Goal: Task Accomplishment & Management: Manage account settings

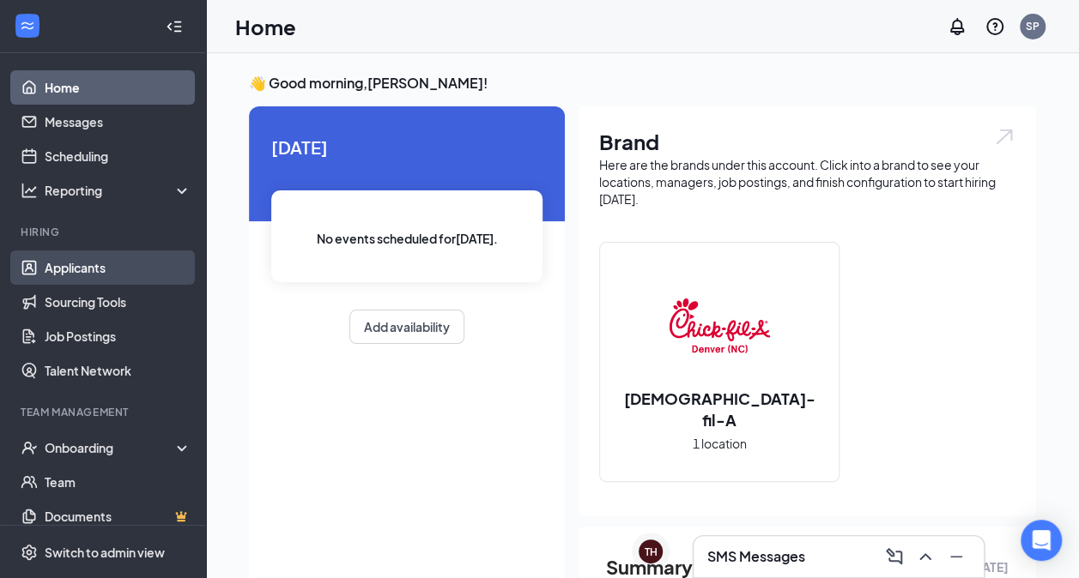
click at [62, 268] on link "Applicants" at bounding box center [118, 268] width 147 height 34
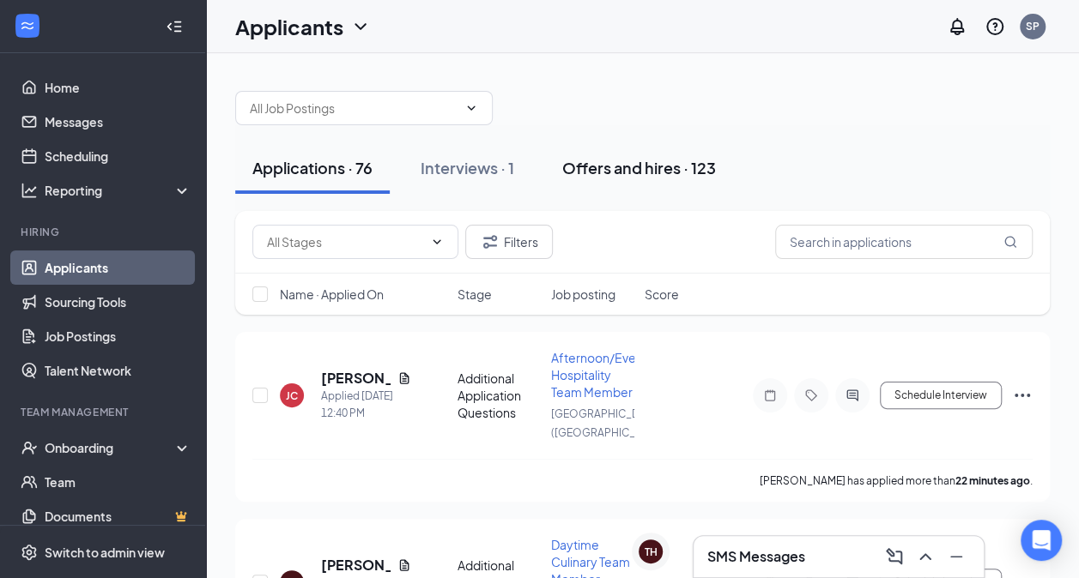
click at [669, 171] on div "Offers and hires · 123" at bounding box center [639, 167] width 154 height 21
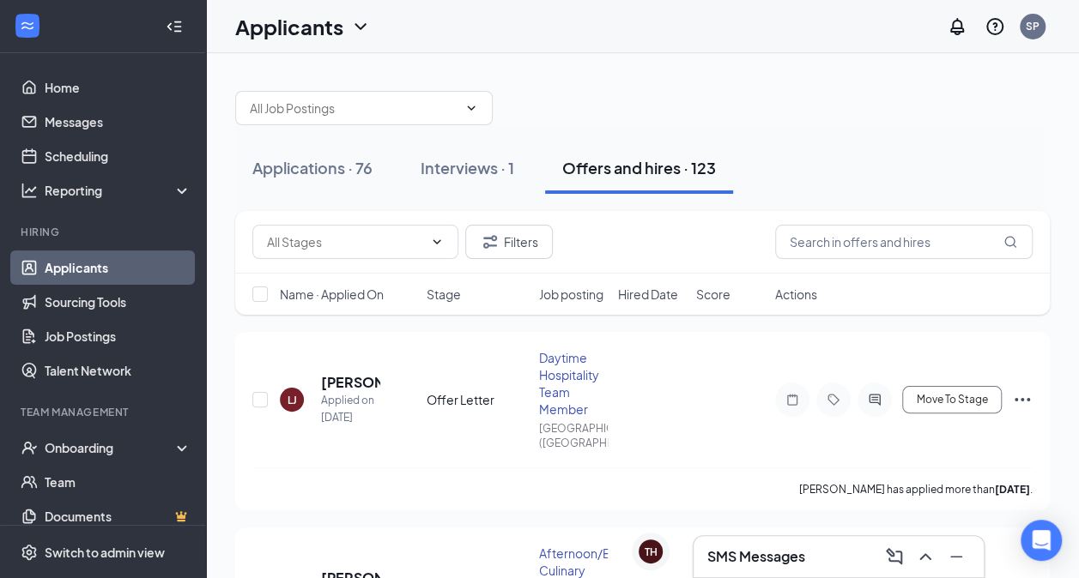
click at [166, 22] on icon "Collapse" at bounding box center [174, 26] width 17 height 17
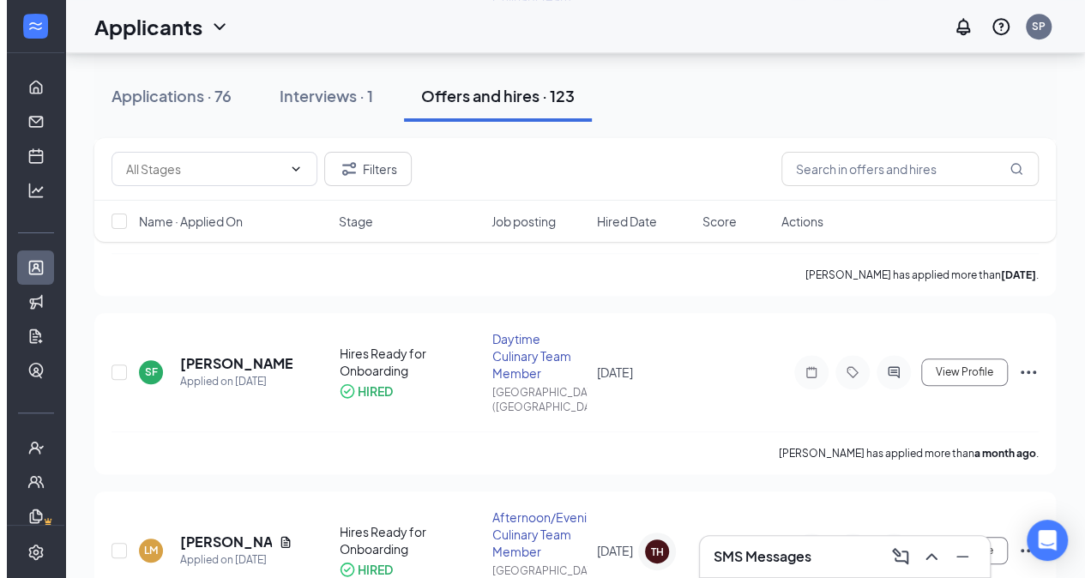
scroll to position [557, 0]
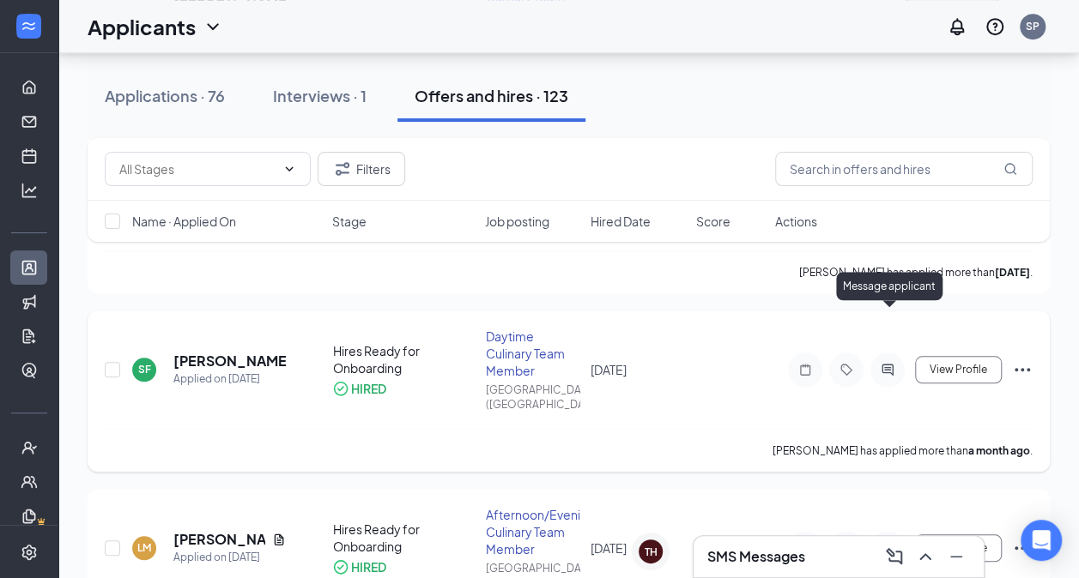
click at [883, 364] on icon "ActiveChat" at bounding box center [886, 369] width 11 height 11
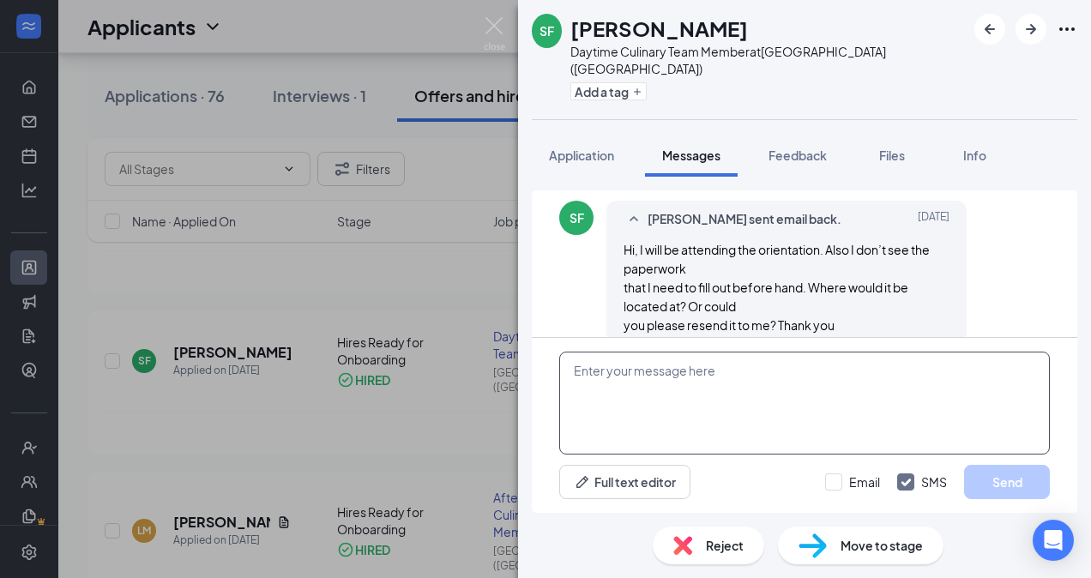
scroll to position [1919, 0]
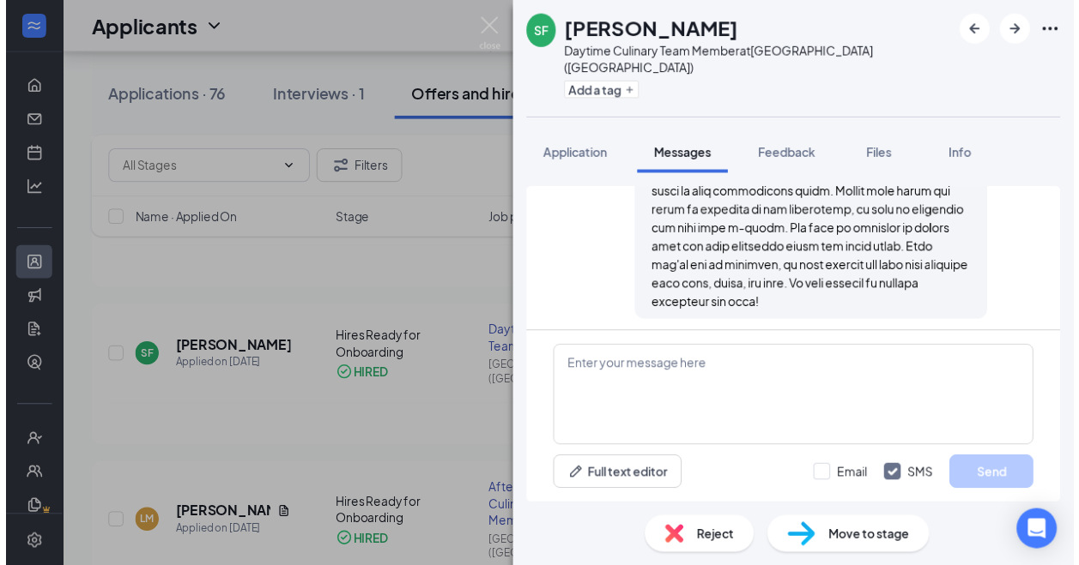
scroll to position [786, 0]
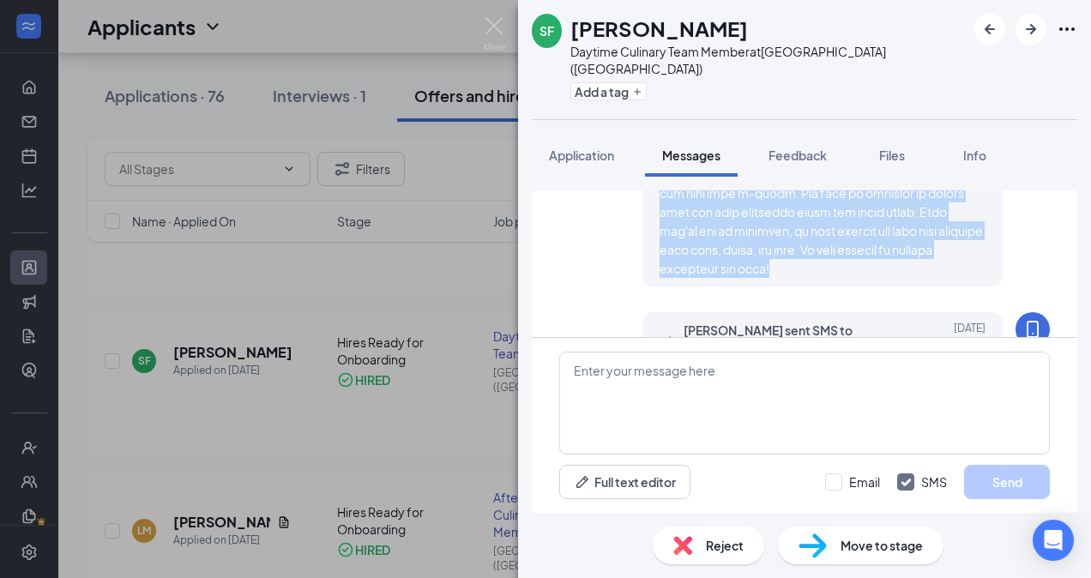
drag, startPoint x: 649, startPoint y: 237, endPoint x: 843, endPoint y: 214, distance: 195.3
drag, startPoint x: 843, startPoint y: 214, endPoint x: 757, endPoint y: 209, distance: 85.9
copy span "Loremip do sit Ametc-adi-E seddoe temporinci, Utlabor! Etdolo mag aliqu enimadm…"
click at [491, 29] on img at bounding box center [494, 33] width 21 height 33
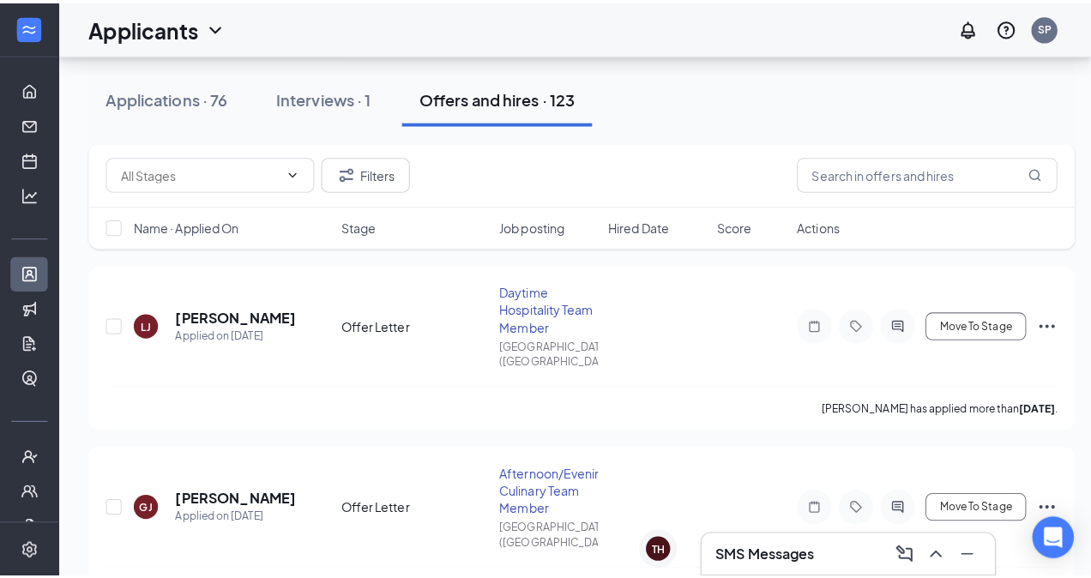
scroll to position [45, 0]
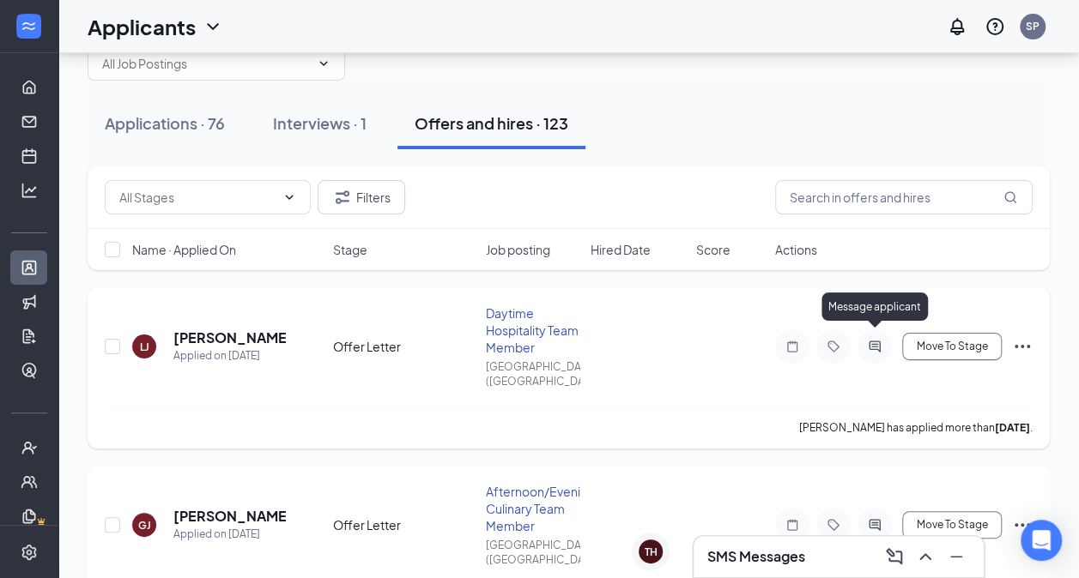
click at [874, 342] on icon "ActiveChat" at bounding box center [874, 347] width 21 height 14
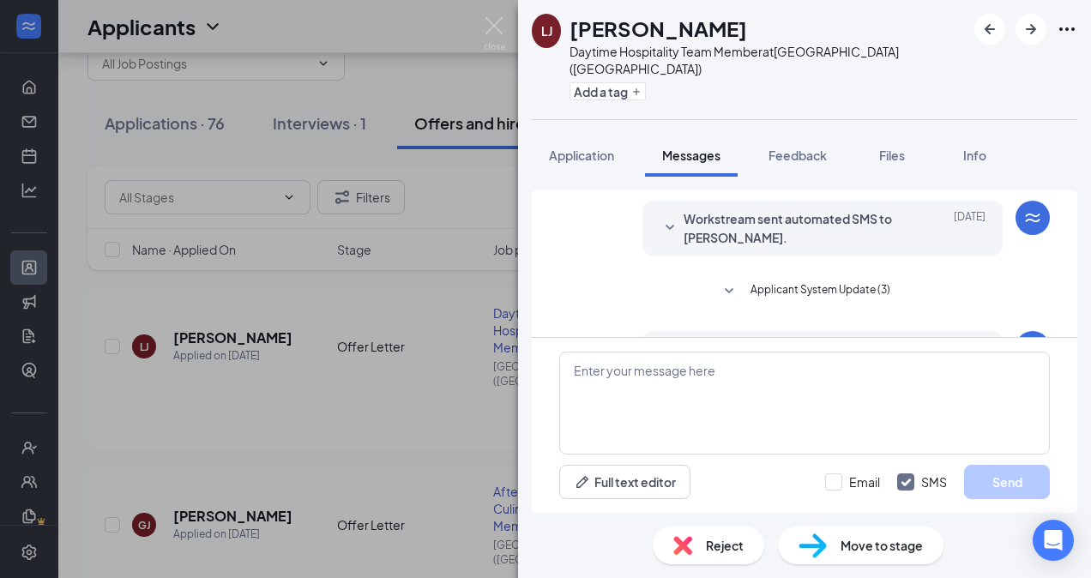
scroll to position [312, 0]
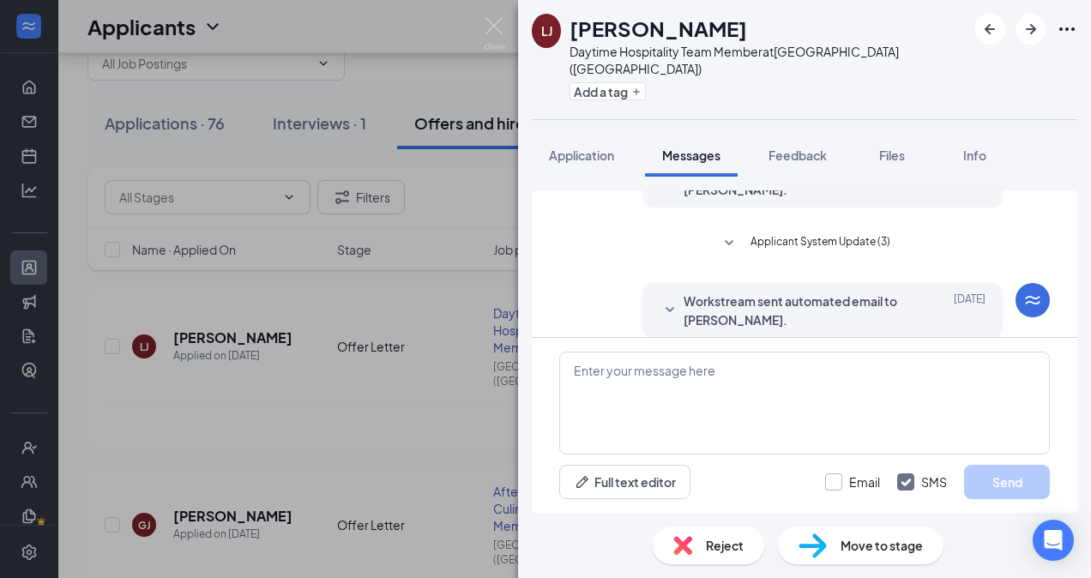
click at [835, 480] on input "Email" at bounding box center [852, 482] width 55 height 17
checkbox input "true"
click at [661, 474] on button "Full text editor" at bounding box center [624, 482] width 131 height 34
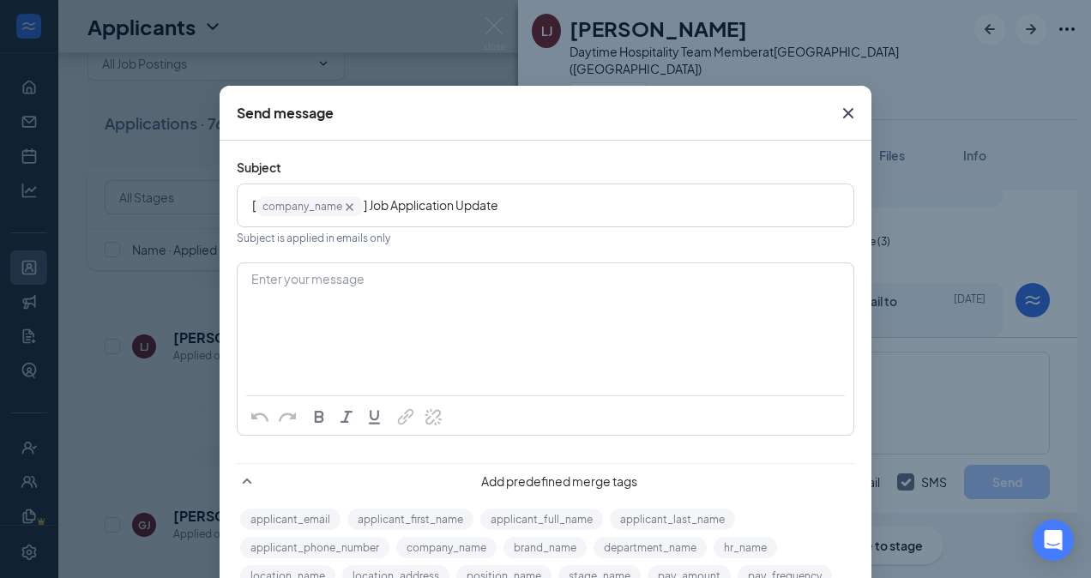
click at [257, 252] on form "Subject [ company_name‌‌‌‌ {{company_name}} ] Job Application Update Subject is…" at bounding box center [546, 402] width 618 height 489
click at [256, 280] on div "Enter your message" at bounding box center [545, 280] width 587 height 18
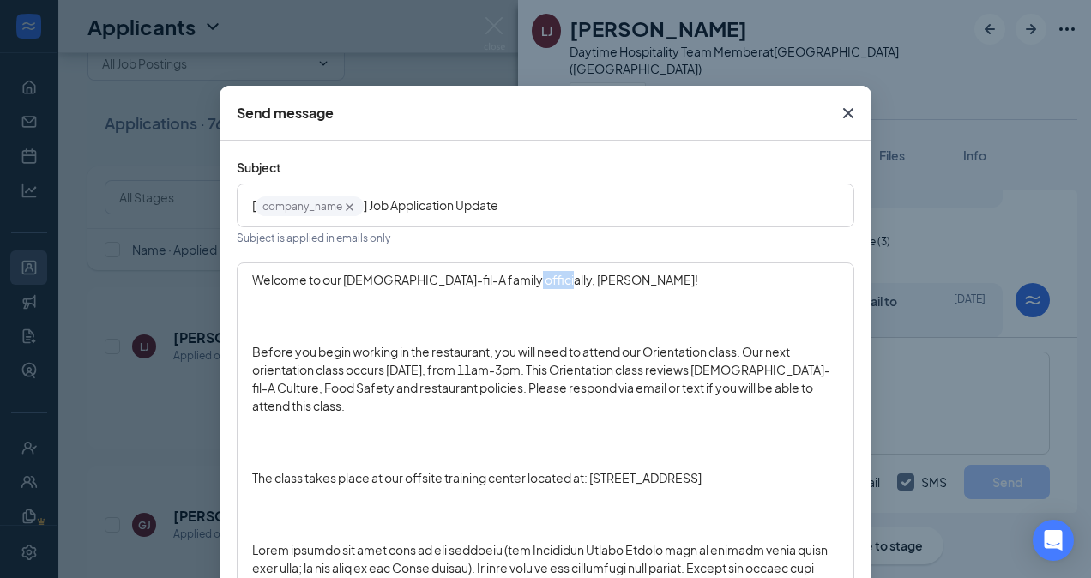
drag, startPoint x: 539, startPoint y: 281, endPoint x: 490, endPoint y: 283, distance: 49.0
click at [490, 283] on span "Welcome to our [DEMOGRAPHIC_DATA]-fil-A family officially, [PERSON_NAME]!" at bounding box center [475, 279] width 446 height 15
click at [439, 372] on span "Before you begin working in the restaurant, you will need to attend our Orienta…" at bounding box center [541, 379] width 578 height 70
click at [473, 372] on span "Before you begin working in the restaurant, you will need to attend our Orienta…" at bounding box center [541, 379] width 578 height 70
click at [512, 372] on span "30th, 2025, from 11am-3pm. This Orientation class reviews [DEMOGRAPHIC_DATA]-fi…" at bounding box center [537, 387] width 570 height 51
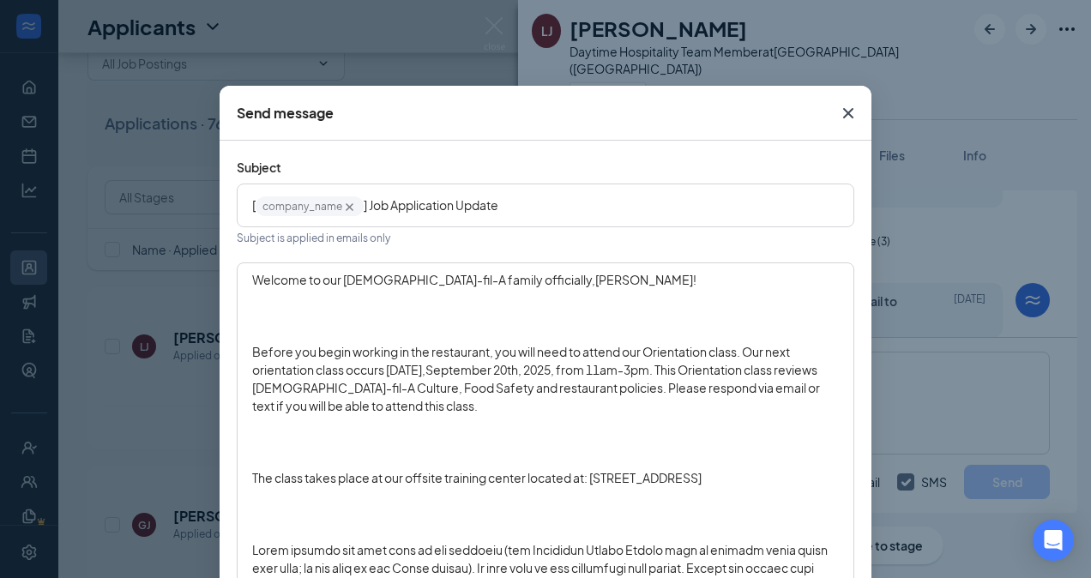
click at [252, 351] on span "Before you begin working in the restaurant, you will need to attend our Orienta…" at bounding box center [522, 360] width 540 height 33
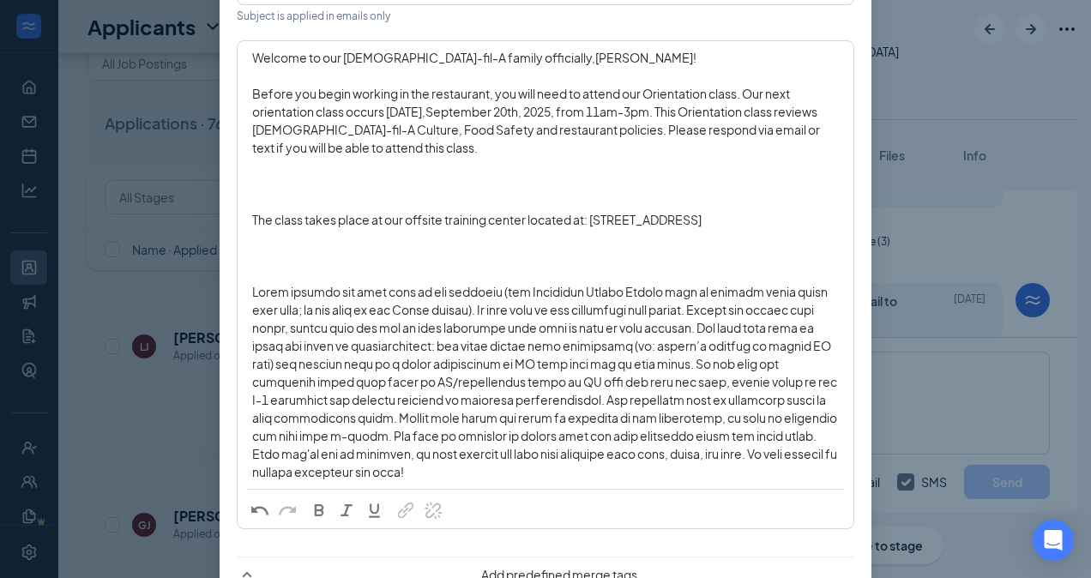
scroll to position [218, 0]
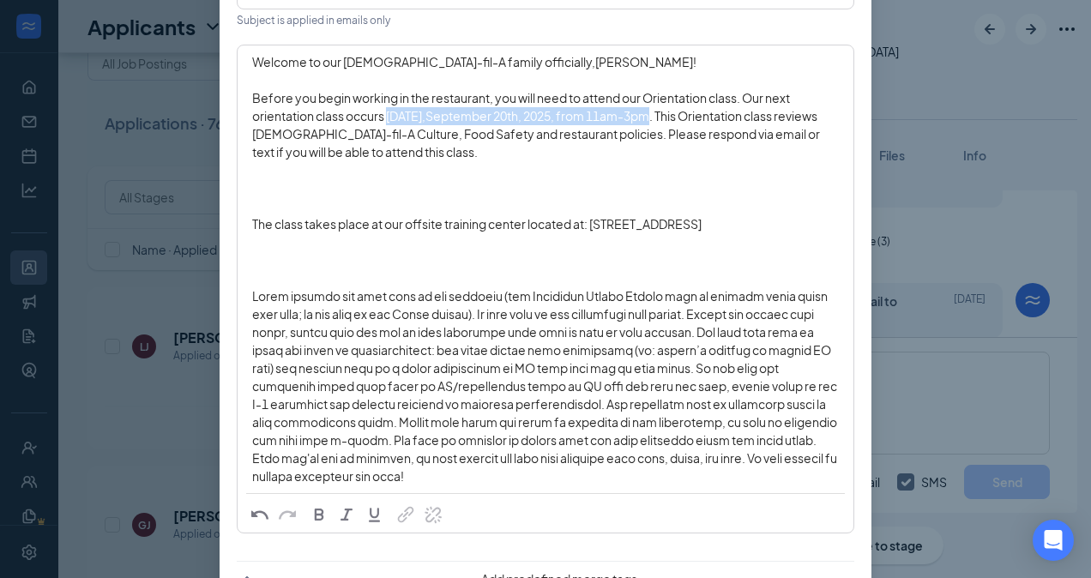
drag, startPoint x: 381, startPoint y: 118, endPoint x: 659, endPoint y: 115, distance: 278.0
click at [659, 115] on div "Before you begin working in the restaurant, you will need to attend our Orienta…" at bounding box center [545, 125] width 587 height 72
click at [312, 505] on span "button" at bounding box center [319, 514] width 19 height 19
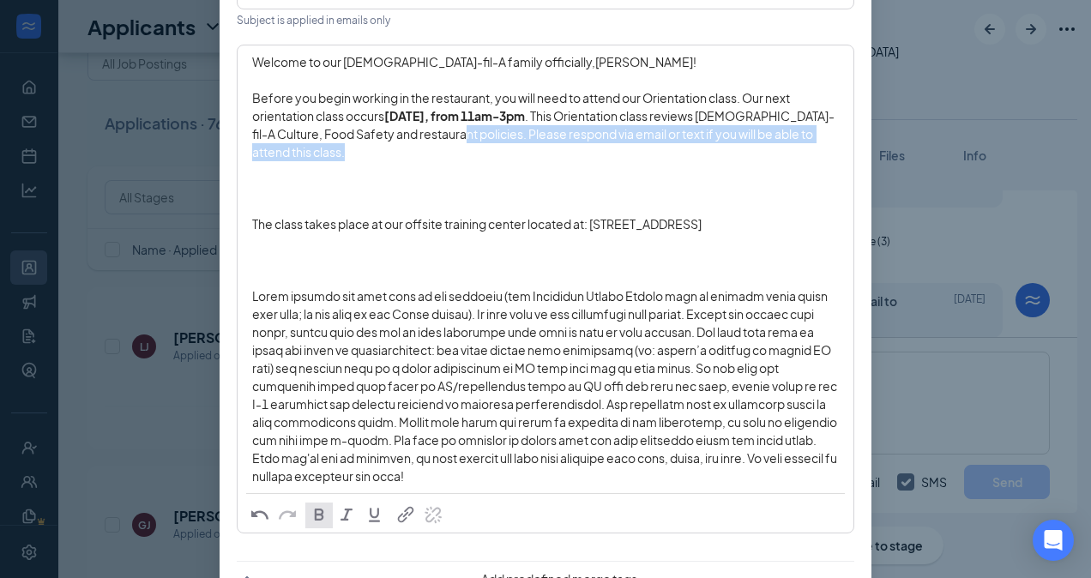
drag, startPoint x: 609, startPoint y: 133, endPoint x: 645, endPoint y: 161, distance: 45.8
click at [645, 161] on div "Welcome to our [DEMOGRAPHIC_DATA]-fil-A family officially, [PERSON_NAME] ! Befo…" at bounding box center [545, 269] width 587 height 432
click at [337, 505] on span "button" at bounding box center [346, 514] width 19 height 19
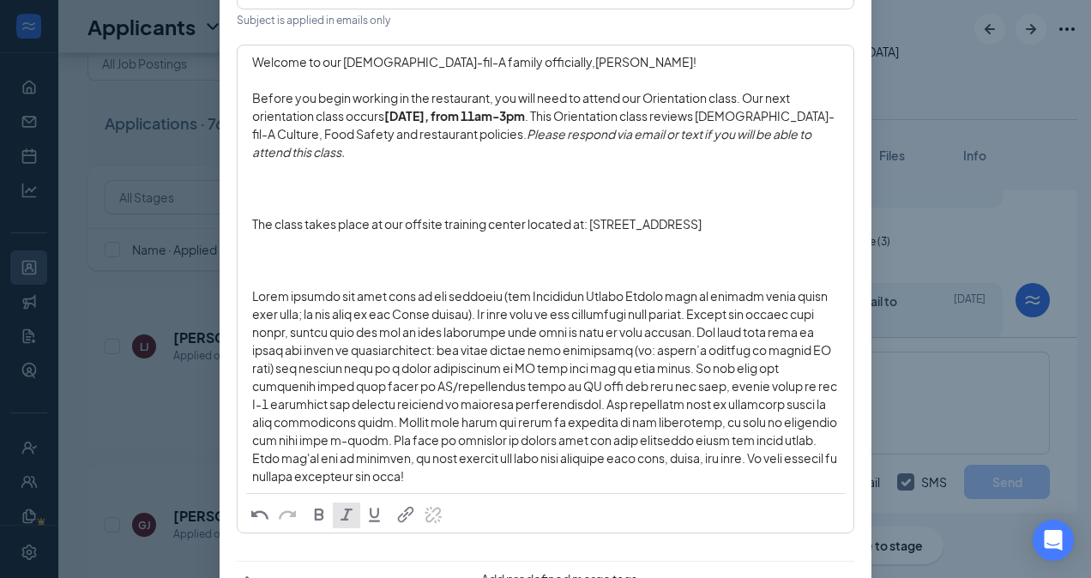
click at [252, 226] on span "The class takes place at our offsite training center located at: [STREET_ADDRES…" at bounding box center [477, 223] width 450 height 15
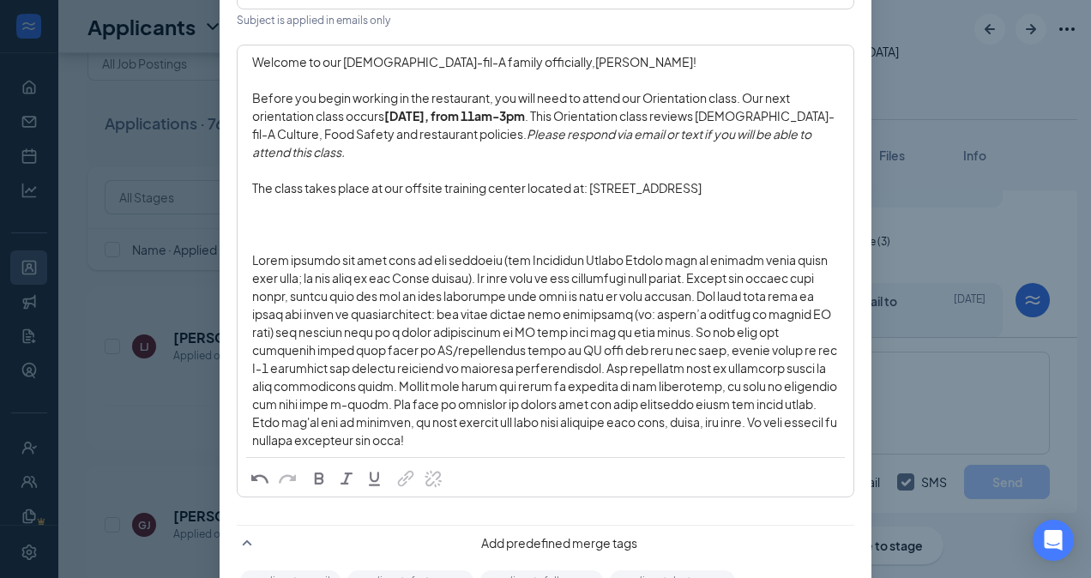
drag, startPoint x: 588, startPoint y: 187, endPoint x: 837, endPoint y: 190, distance: 248.9
click at [837, 190] on div "Welcome to our [DEMOGRAPHIC_DATA]-fil-A family officially, [PERSON_NAME] ! Befo…" at bounding box center [546, 251] width 614 height 410
click at [310, 469] on span "button" at bounding box center [319, 478] width 19 height 19
click at [252, 281] on span "Enter your message" at bounding box center [545, 350] width 587 height 196
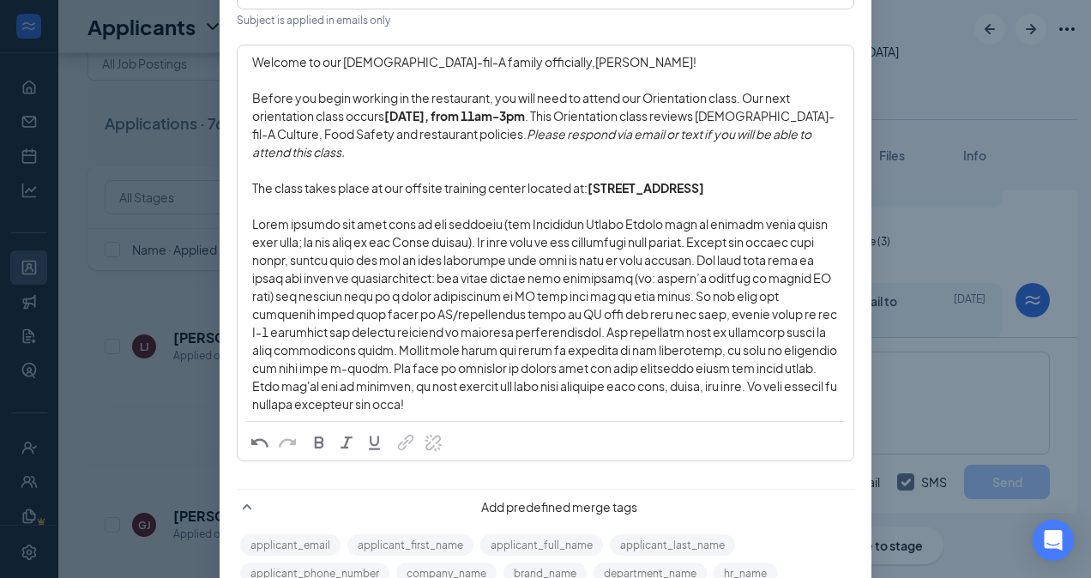
click at [783, 369] on span "Enter your message" at bounding box center [545, 314] width 587 height 196
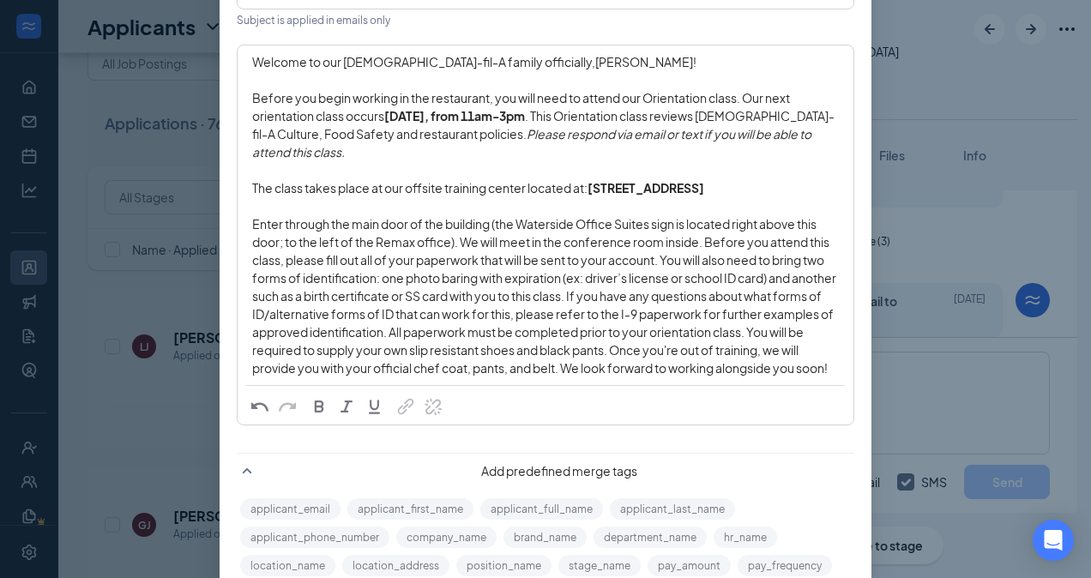
click at [668, 371] on span "Enter through the main door of the building (the Waterside Office Suites sign i…" at bounding box center [545, 296] width 586 height 160
click at [597, 376] on span "Enter through the main door of the building (the Waterside Office Suites sign i…" at bounding box center [545, 296] width 586 height 160
click at [762, 374] on span ". These are available at places like Shoes for Crews, Amazon, Walmart, and more!" at bounding box center [526, 358] width 548 height 33
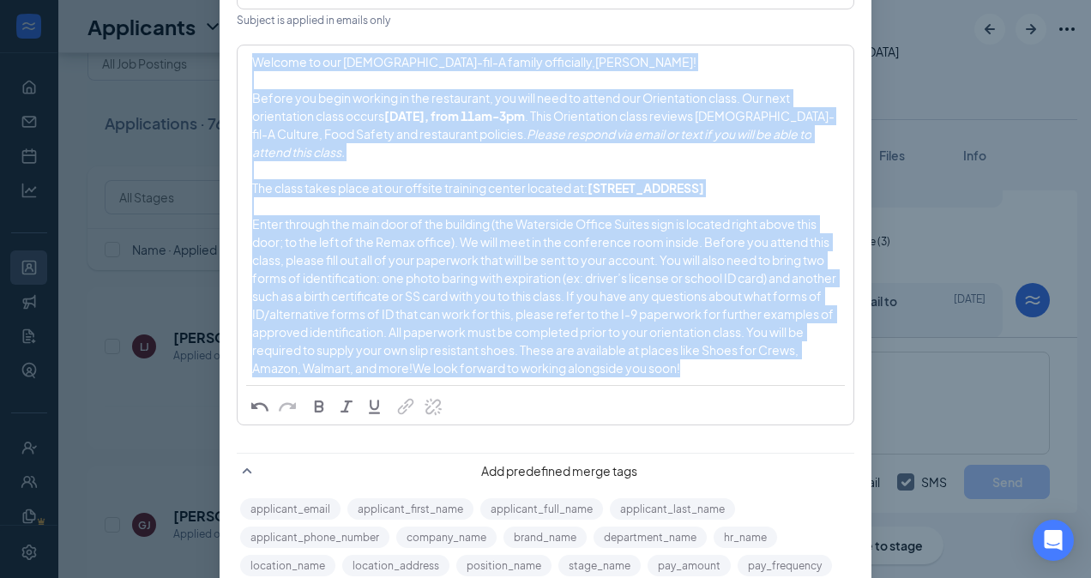
drag, startPoint x: 726, startPoint y: 388, endPoint x: 248, endPoint y: 62, distance: 578.6
click at [252, 62] on div "Welcome to our [DEMOGRAPHIC_DATA]-fil-A family officially, [PERSON_NAME] ! Befo…" at bounding box center [545, 215] width 587 height 324
copy div "Loremip do sit Ametc-adi-E seddoe temporinci, Utlabo ! Etdolo mag aliqu enimadm…"
click at [367, 197] on div "The class takes place at our offsite training center located at: [STREET_ADDRES…" at bounding box center [545, 188] width 587 height 18
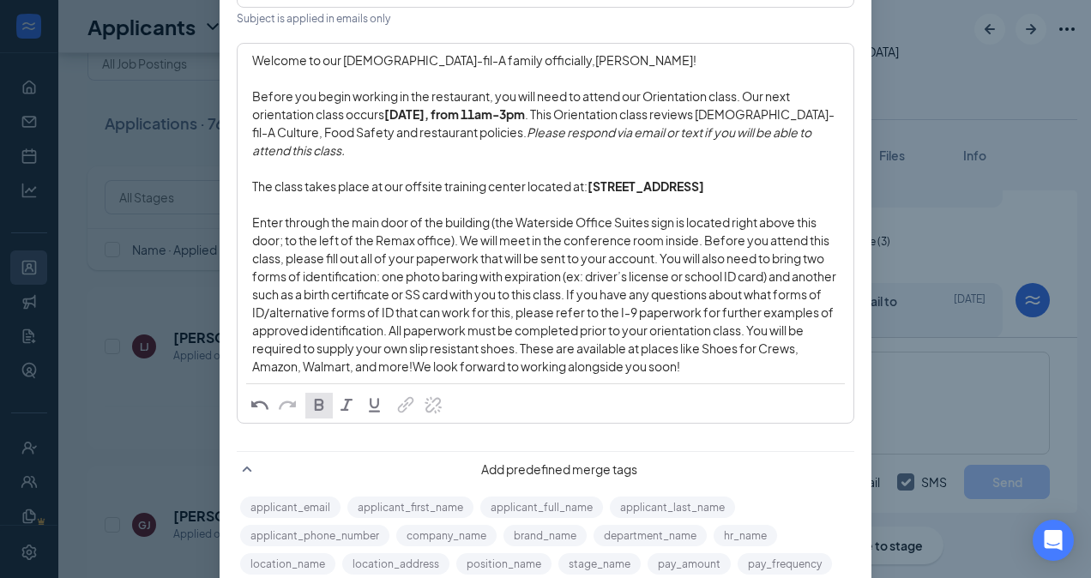
scroll to position [403, 0]
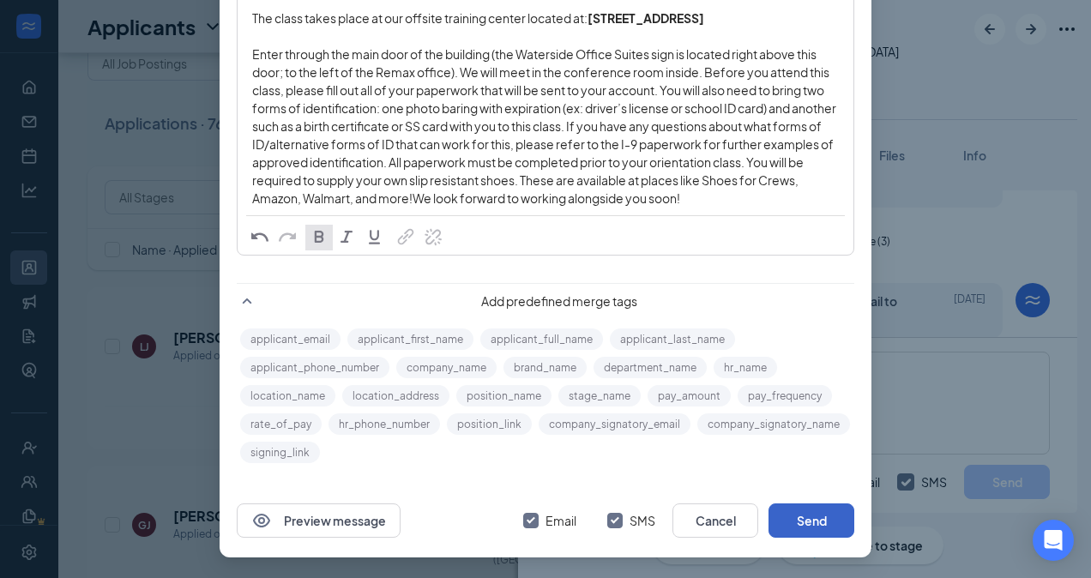
click at [788, 525] on button "Send" at bounding box center [812, 521] width 86 height 34
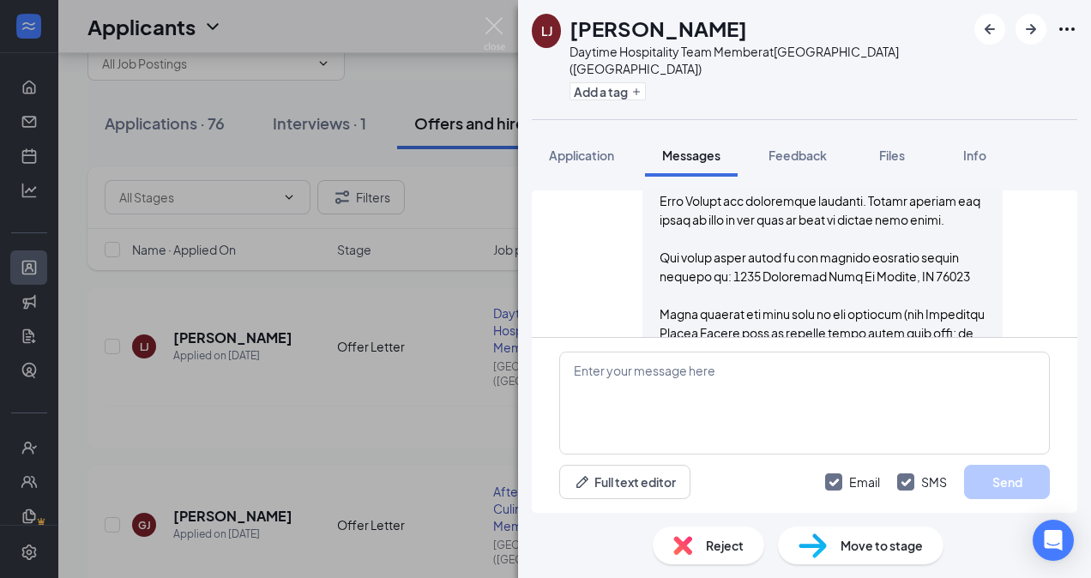
scroll to position [1589, 0]
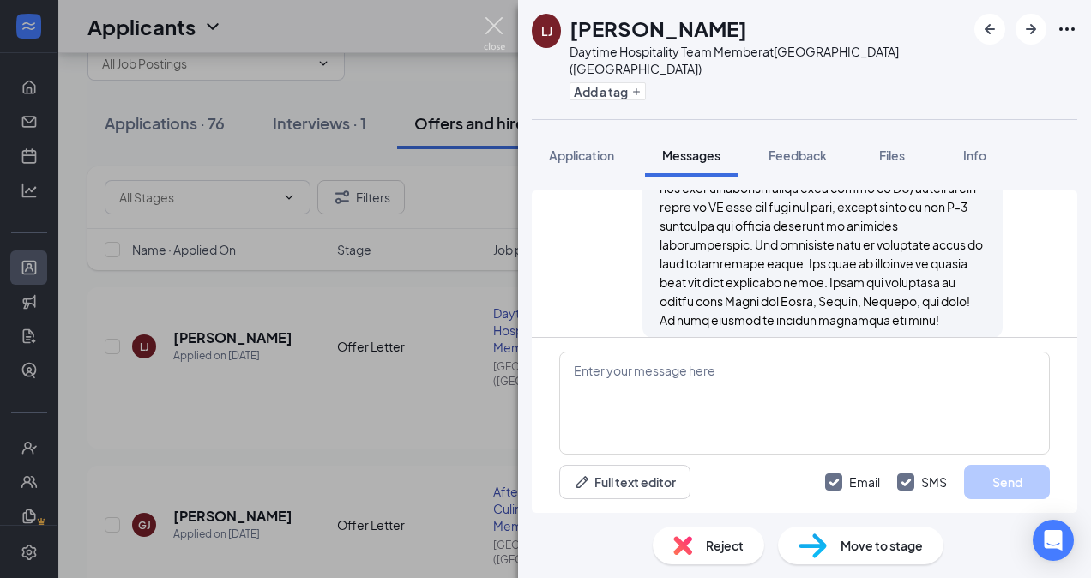
click at [496, 33] on img at bounding box center [494, 33] width 21 height 33
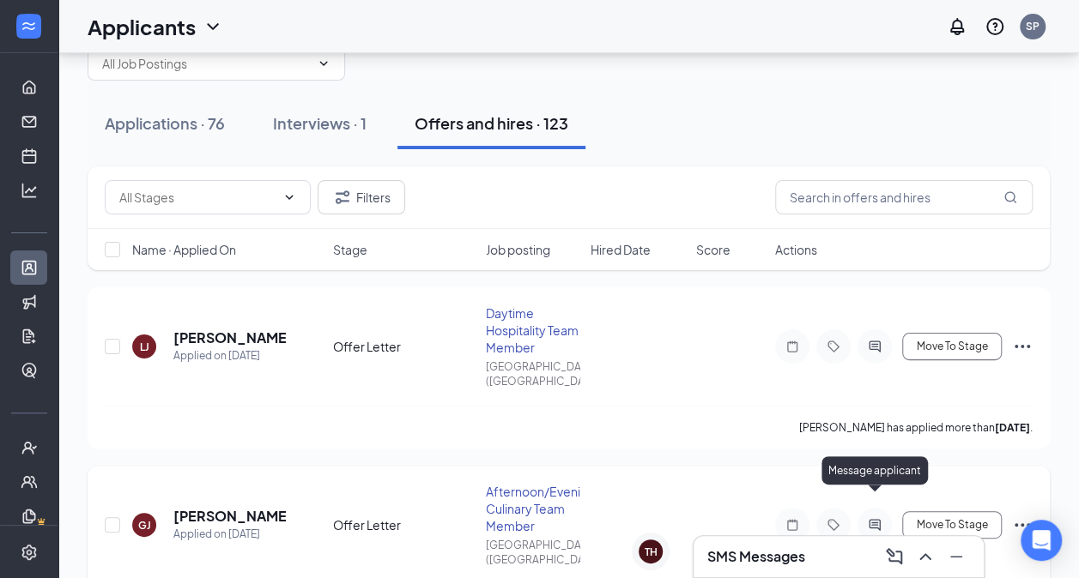
click at [874, 518] on icon "ActiveChat" at bounding box center [874, 525] width 21 height 14
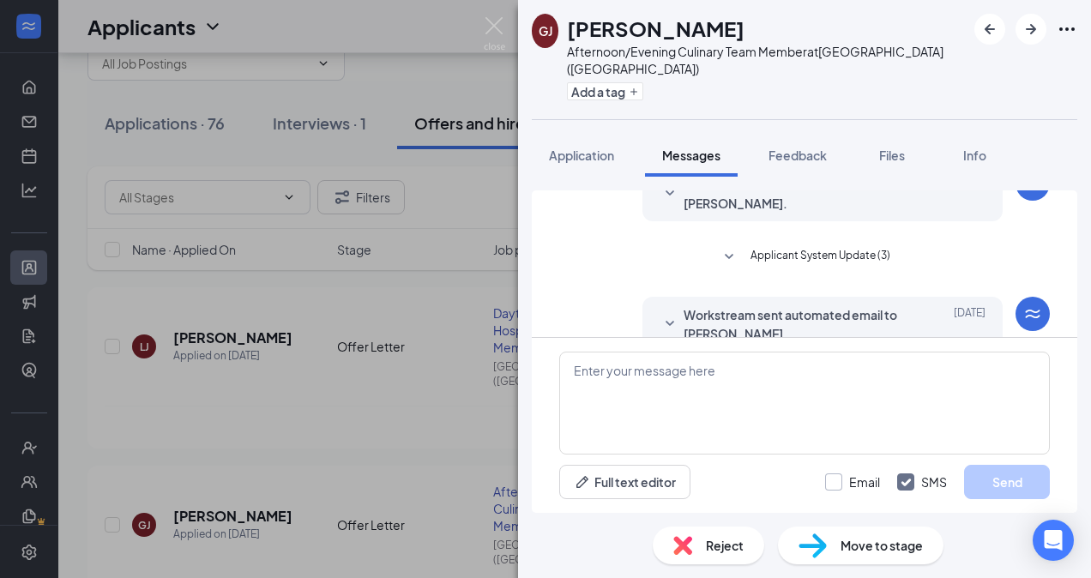
scroll to position [312, 0]
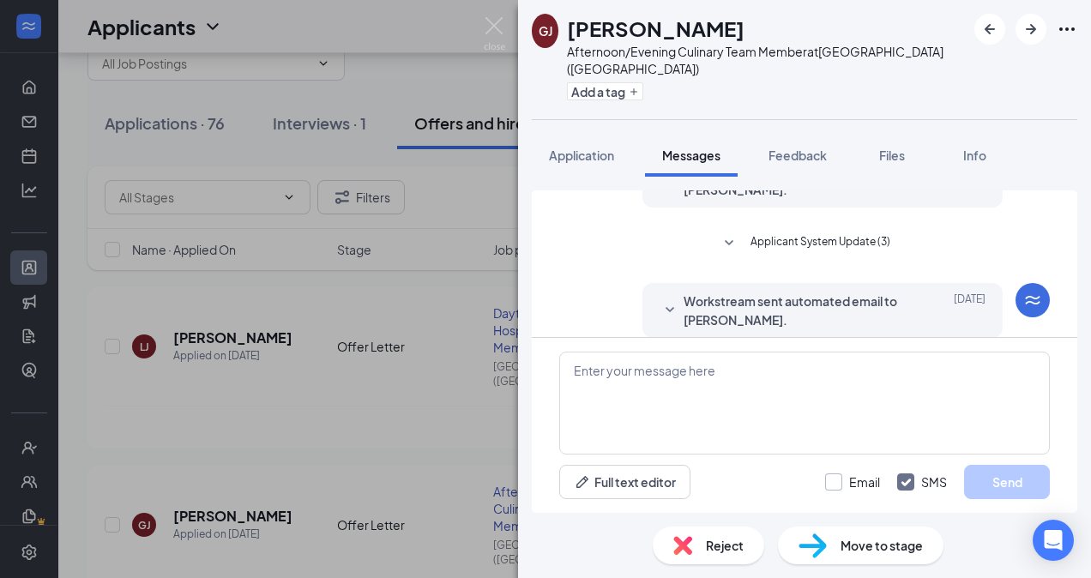
click at [832, 487] on input "Email" at bounding box center [852, 482] width 55 height 17
checkbox input "true"
click at [674, 490] on button "Full text editor" at bounding box center [624, 482] width 131 height 34
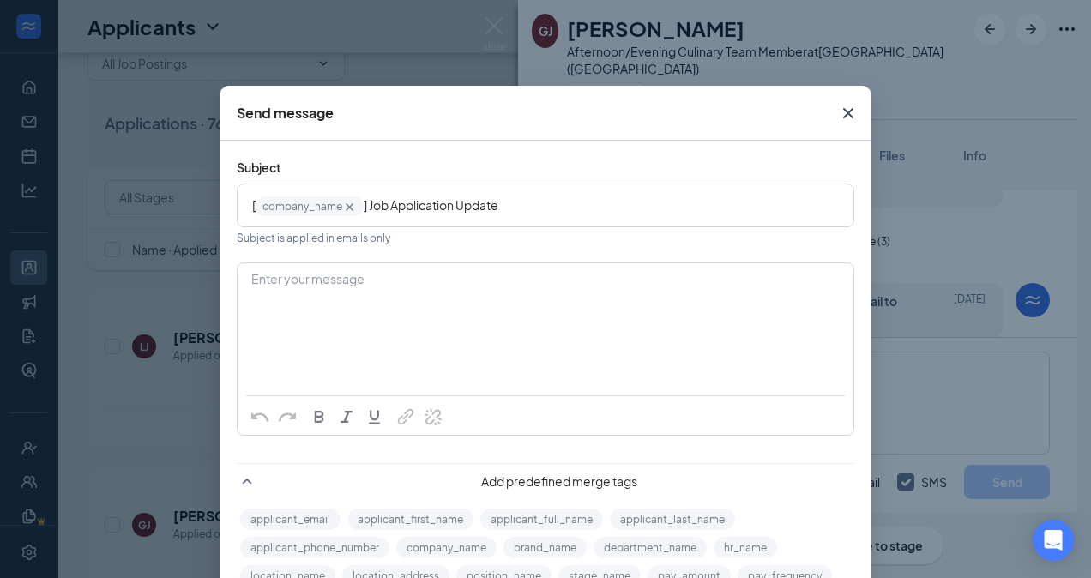
click at [420, 294] on div "Enter your message" at bounding box center [546, 307] width 614 height 86
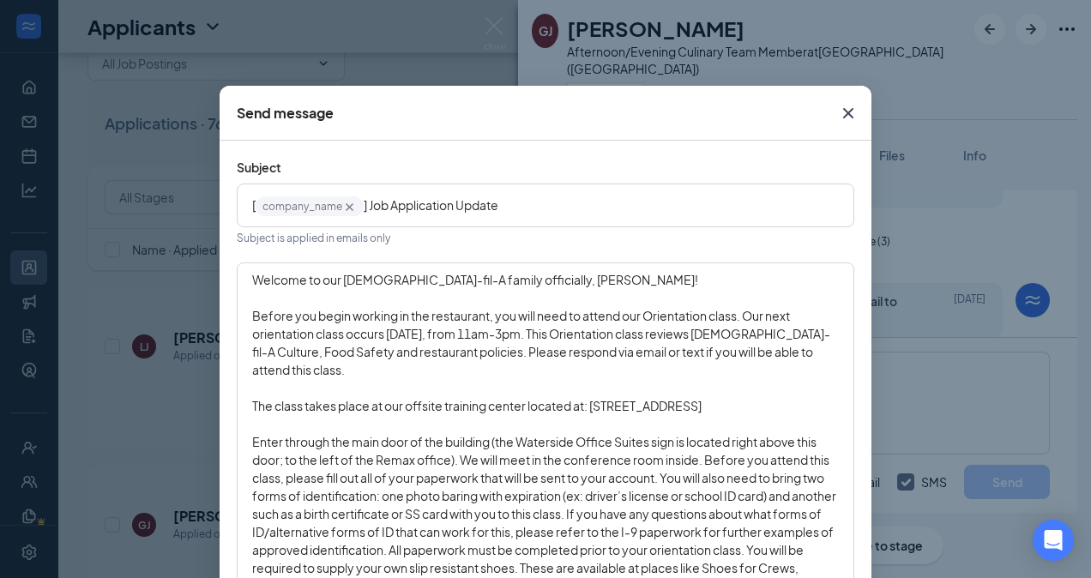
click at [528, 278] on span "Welcome to our [DEMOGRAPHIC_DATA]-fil-A family officially, [PERSON_NAME]!" at bounding box center [475, 279] width 446 height 15
drag, startPoint x: 384, startPoint y: 332, endPoint x: 662, endPoint y: 331, distance: 278.9
click at [662, 331] on span "Before you begin working in the restaurant, you will need to attend our Orienta…" at bounding box center [541, 343] width 578 height 70
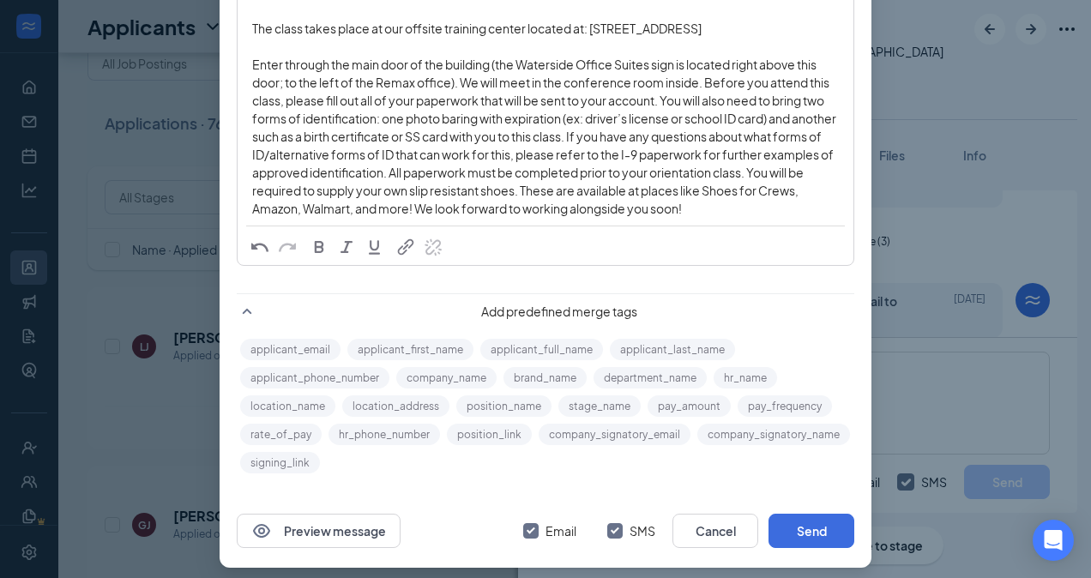
scroll to position [384, 0]
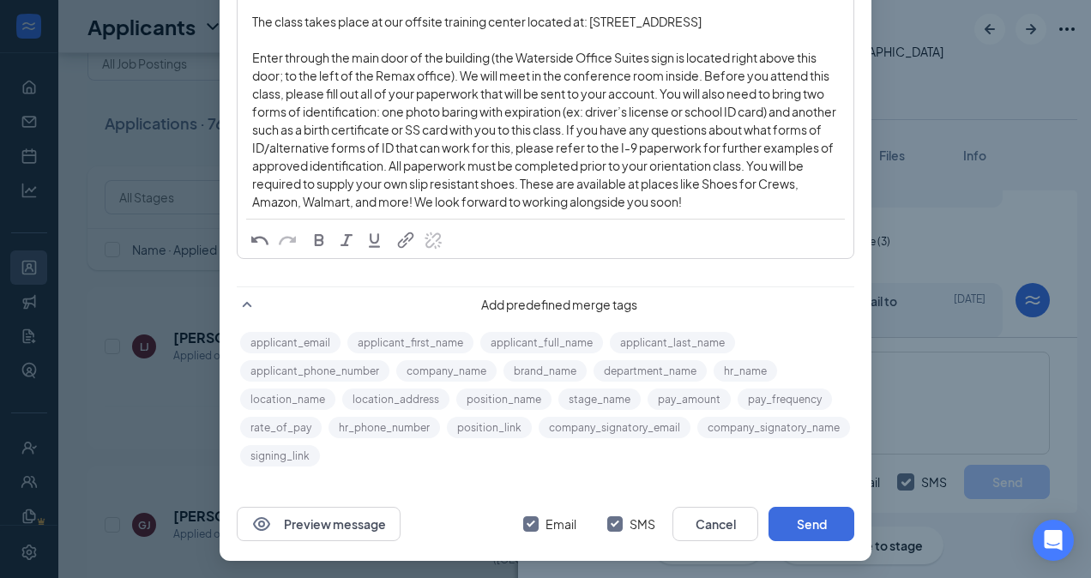
click at [316, 242] on span "button" at bounding box center [319, 240] width 19 height 19
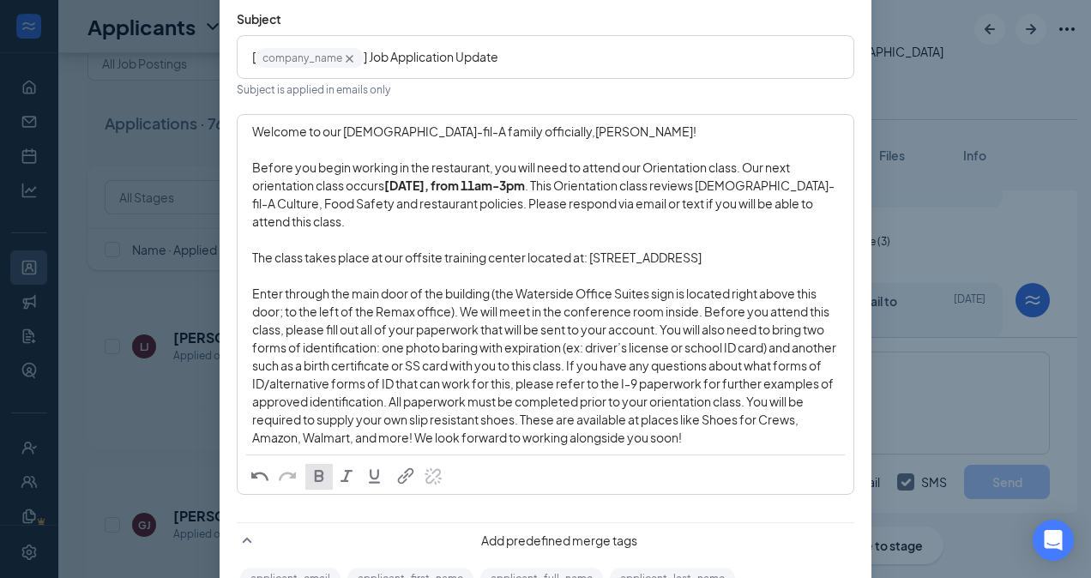
scroll to position [146, 0]
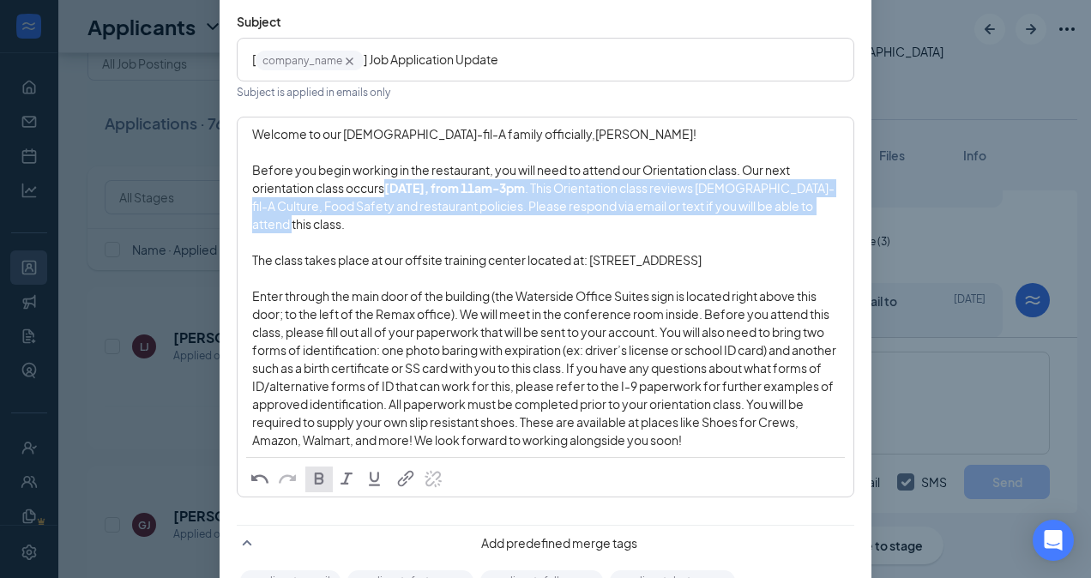
drag, startPoint x: 608, startPoint y: 207, endPoint x: 633, endPoint y: 228, distance: 33.5
click at [633, 228] on div "Before you begin working in the restaurant, you will need to attend our Orienta…" at bounding box center [545, 197] width 587 height 72
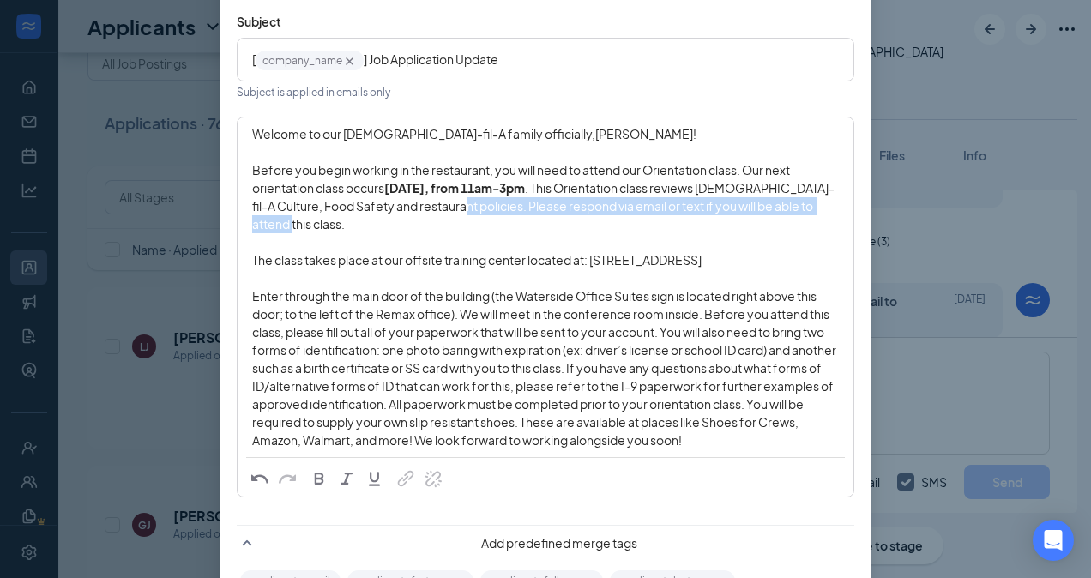
drag, startPoint x: 611, startPoint y: 203, endPoint x: 623, endPoint y: 218, distance: 18.9
click at [623, 218] on div "Before you begin working in the restaurant, you will need to attend our Orienta…" at bounding box center [545, 197] width 587 height 72
click at [338, 474] on span "button" at bounding box center [346, 478] width 19 height 19
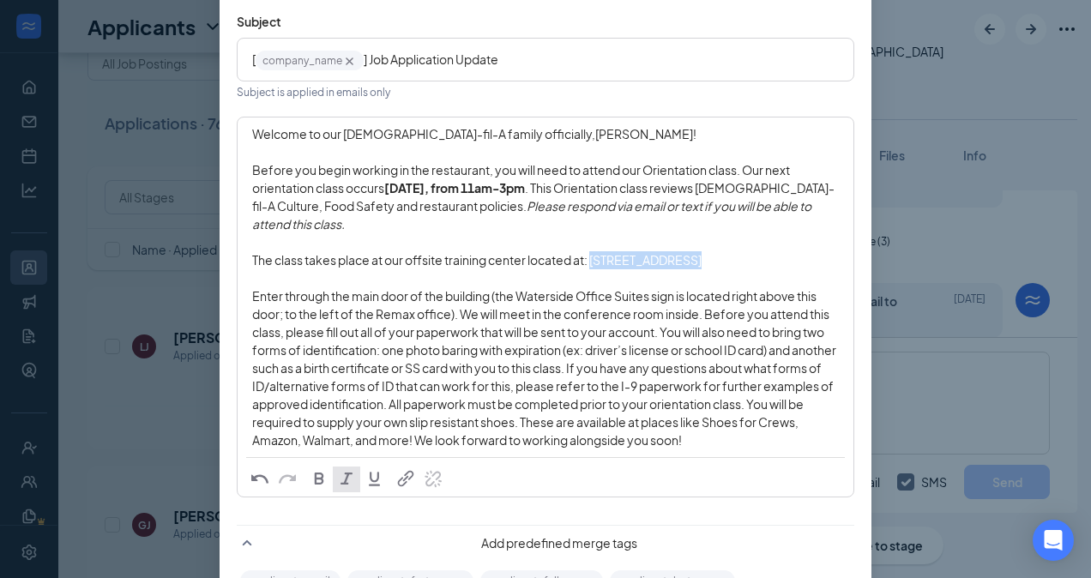
drag, startPoint x: 590, startPoint y: 260, endPoint x: 738, endPoint y: 275, distance: 148.4
click at [738, 275] on div "Welcome to our [DEMOGRAPHIC_DATA]-fil-A family officially, [PERSON_NAME] ! Befo…" at bounding box center [545, 287] width 587 height 324
click at [314, 477] on span "button" at bounding box center [319, 478] width 19 height 19
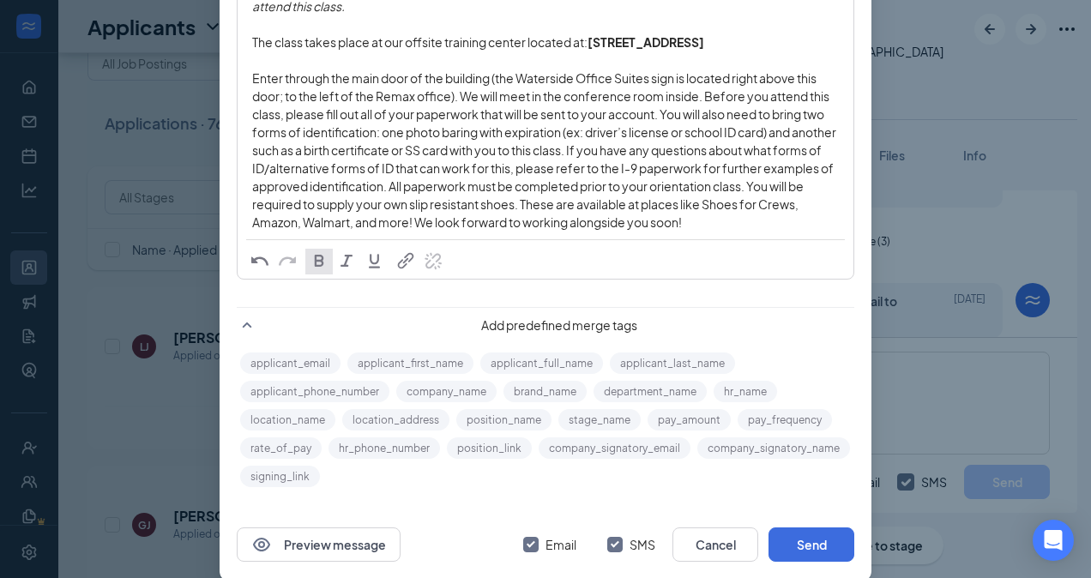
scroll to position [378, 0]
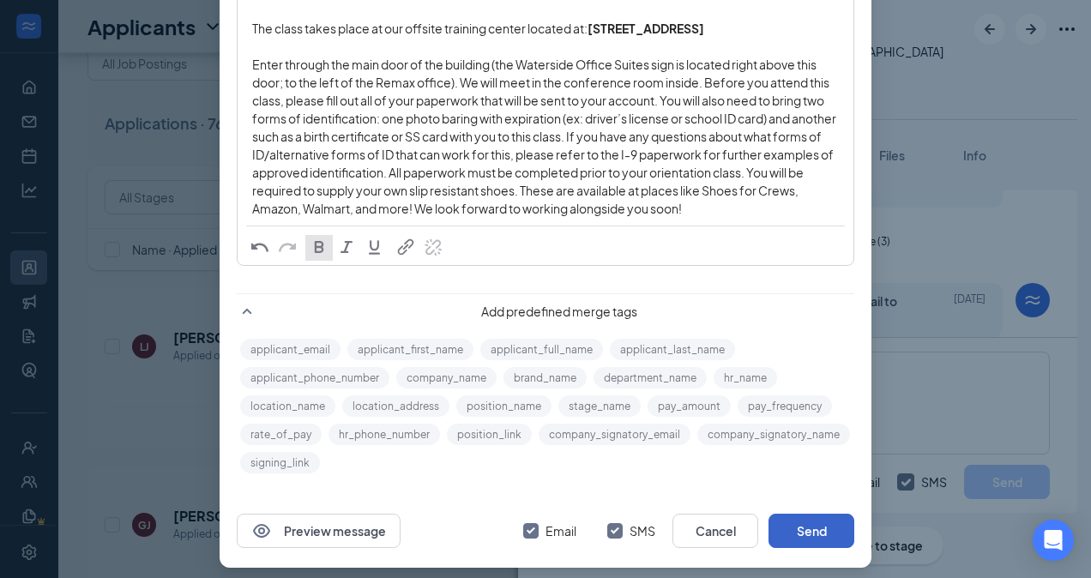
click at [812, 547] on button "Send" at bounding box center [812, 531] width 86 height 34
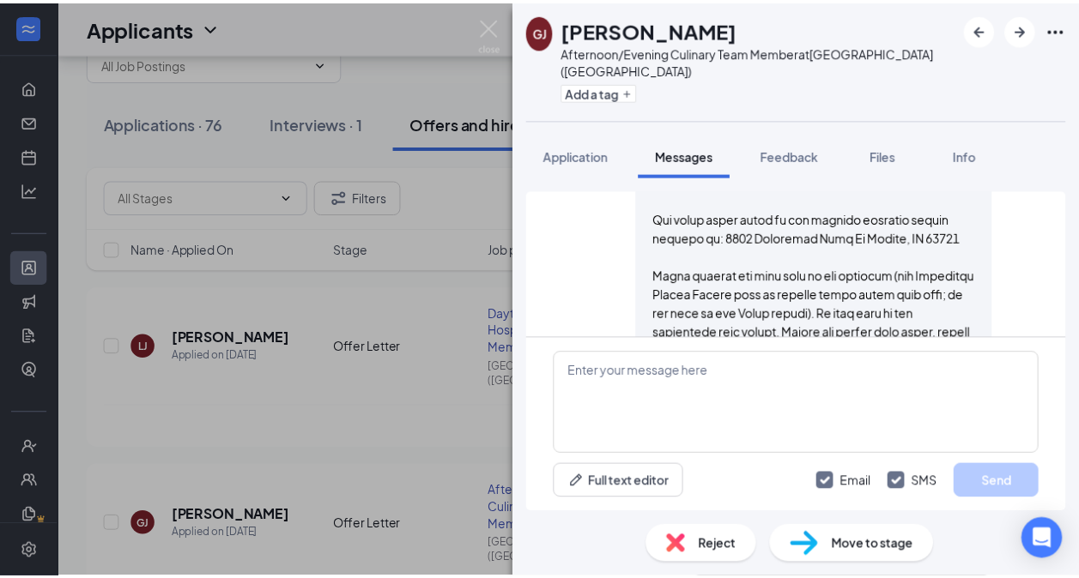
scroll to position [1589, 0]
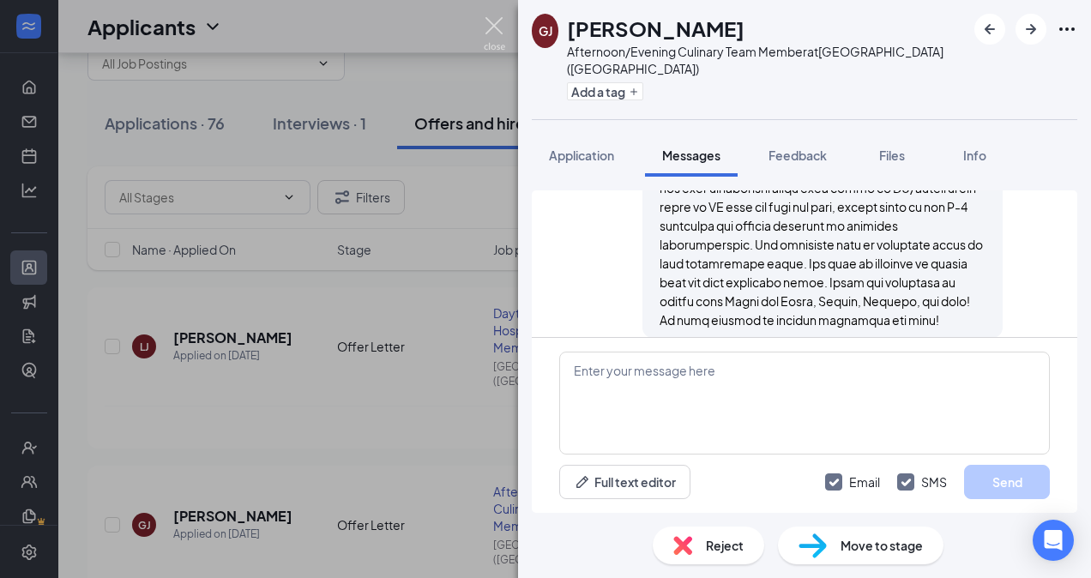
click at [498, 26] on img at bounding box center [494, 33] width 21 height 33
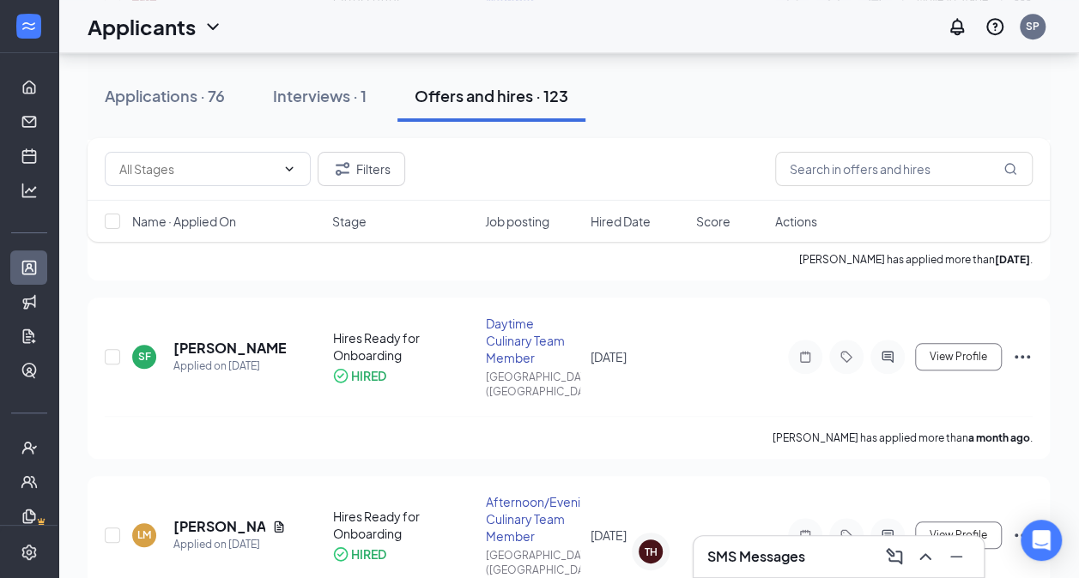
scroll to position [574, 0]
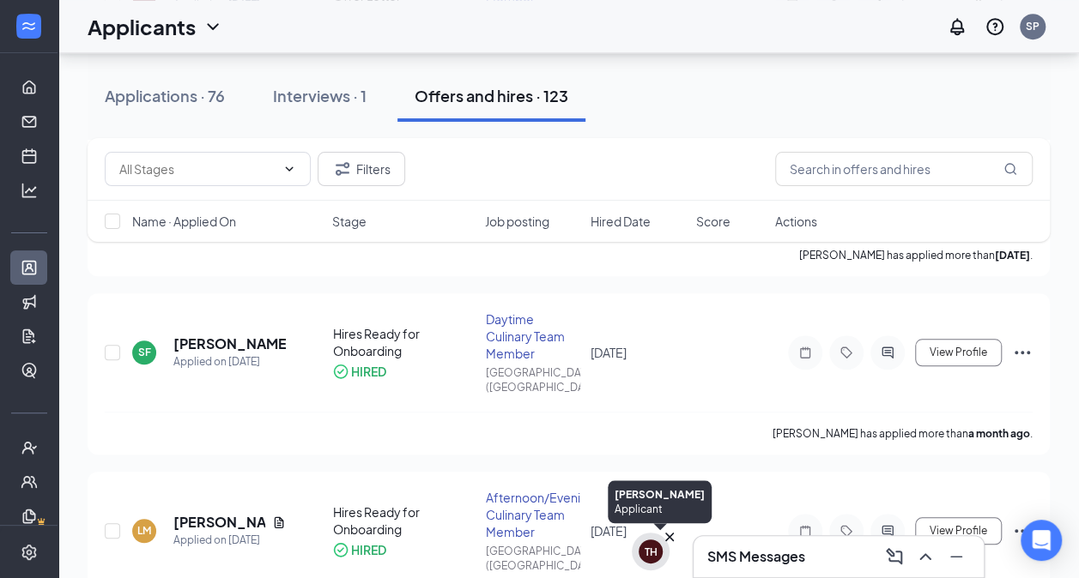
click at [652, 549] on div "TH" at bounding box center [650, 552] width 13 height 15
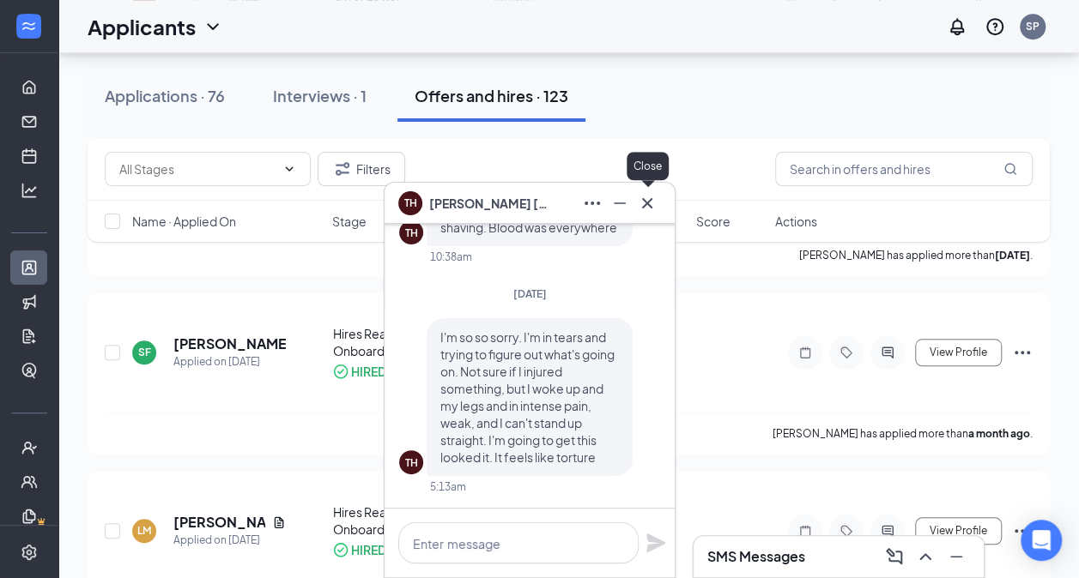
click at [649, 208] on icon "Cross" at bounding box center [647, 203] width 21 height 21
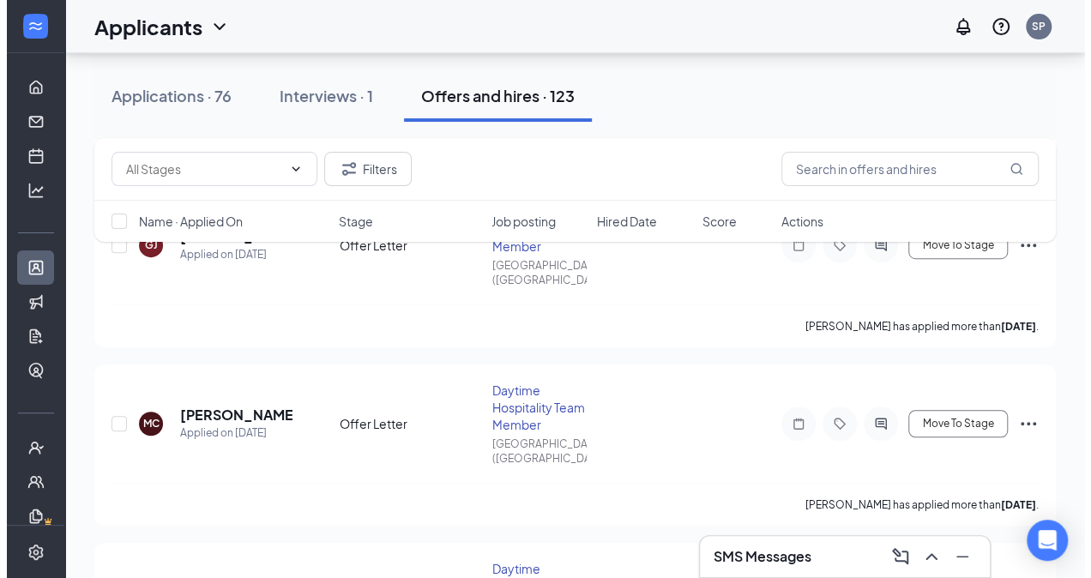
scroll to position [329, 0]
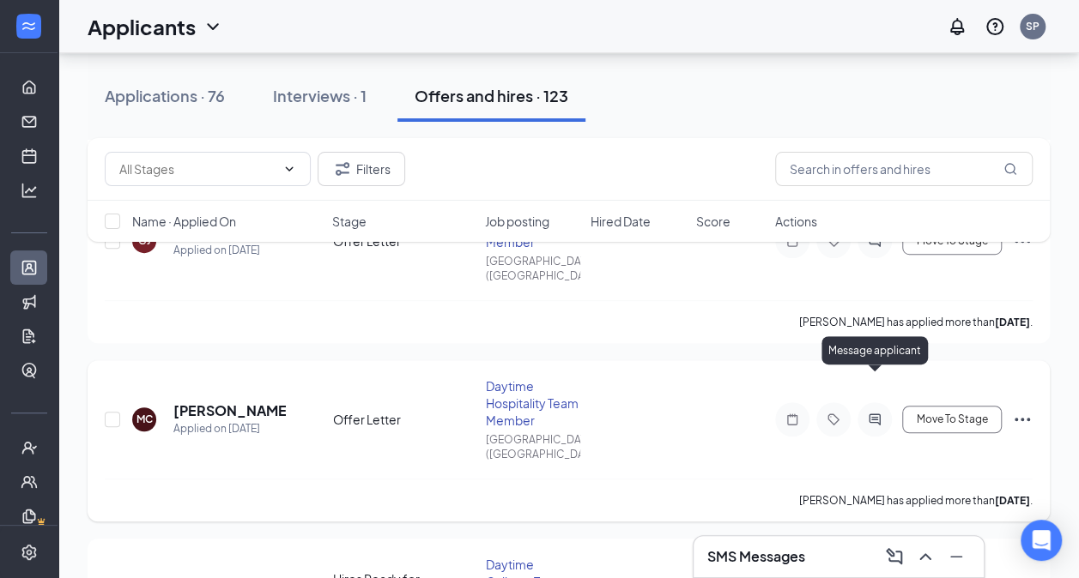
click at [874, 413] on icon "ActiveChat" at bounding box center [874, 420] width 21 height 14
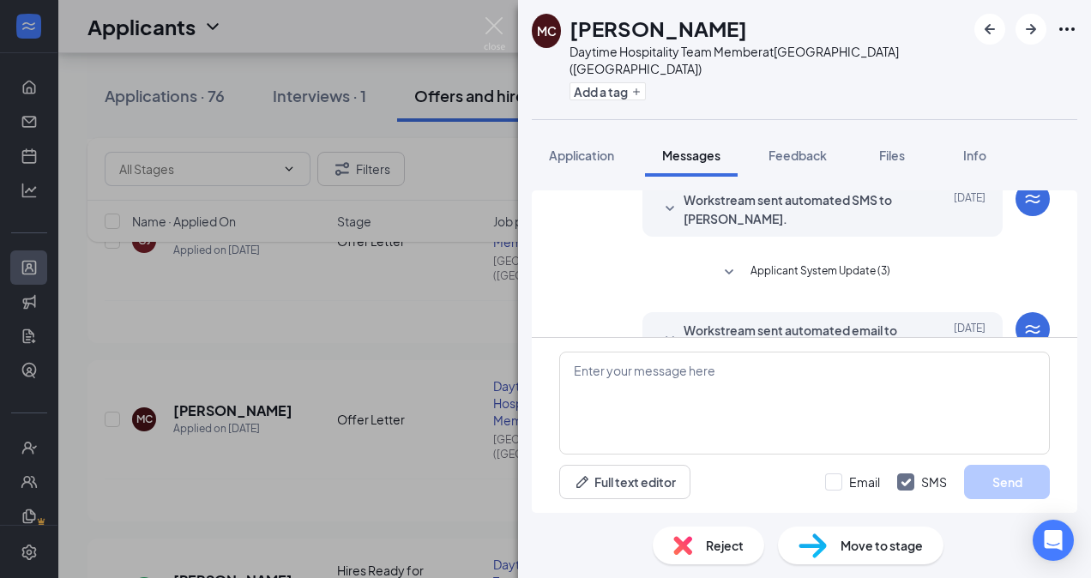
scroll to position [513, 0]
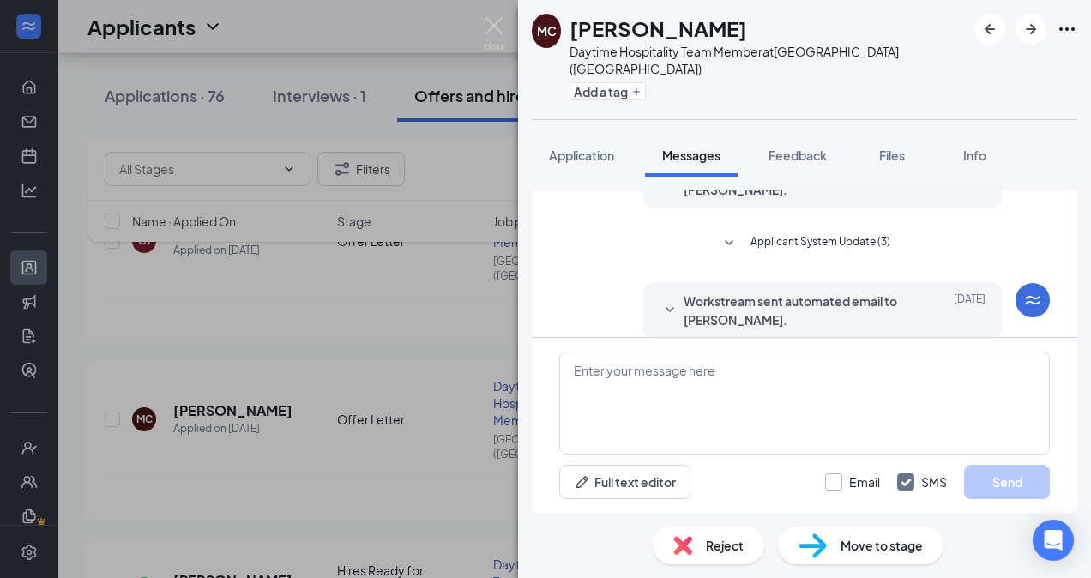
click at [834, 486] on input "Email" at bounding box center [852, 482] width 55 height 17
checkbox input "true"
click at [668, 479] on button "Full text editor" at bounding box center [624, 482] width 131 height 34
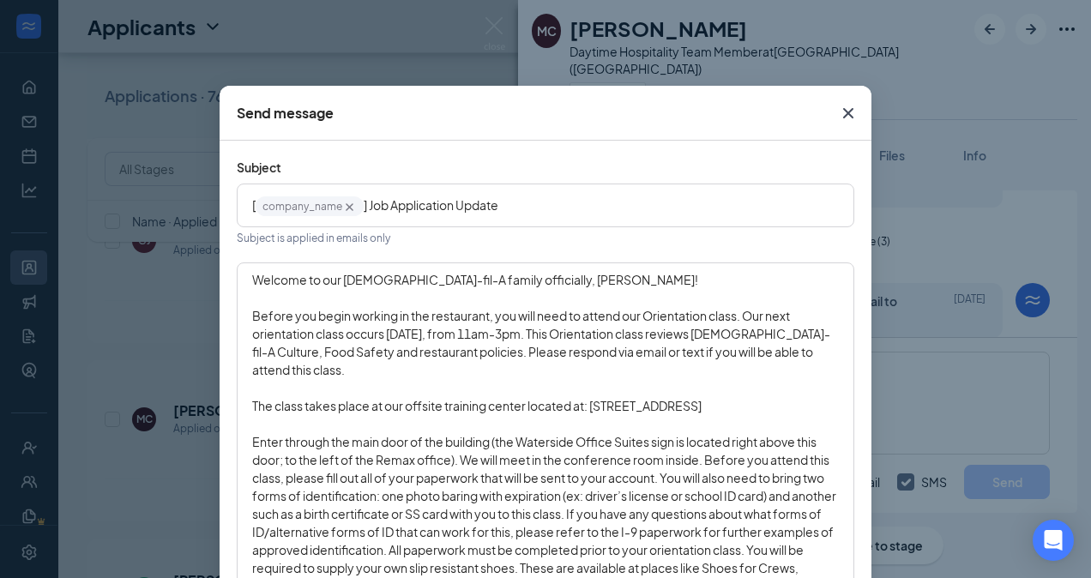
click at [530, 283] on span "Welcome to our [DEMOGRAPHIC_DATA]-fil-A family officially, [PERSON_NAME]!" at bounding box center [475, 279] width 446 height 15
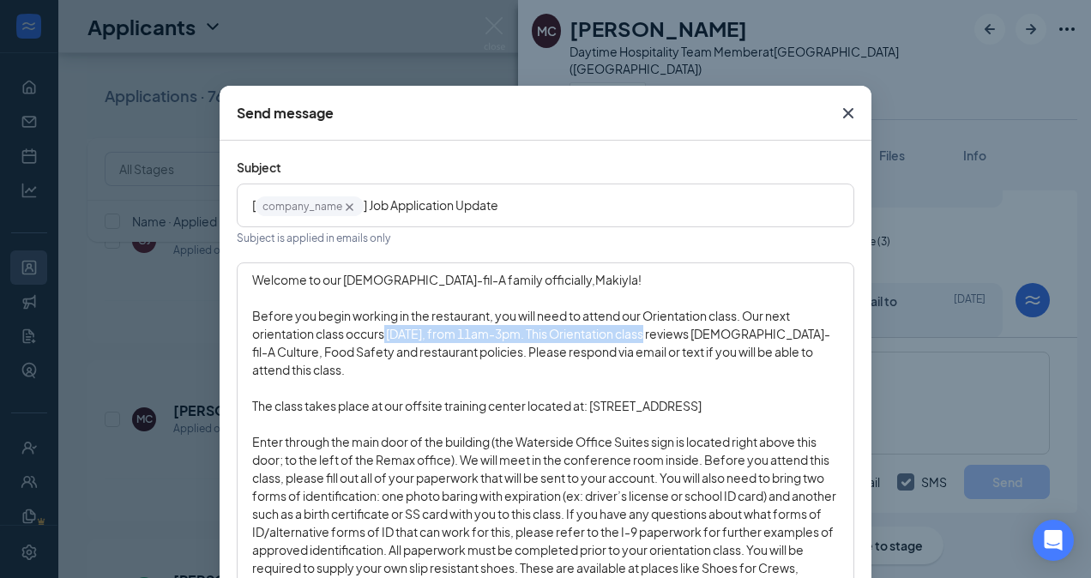
drag, startPoint x: 380, startPoint y: 336, endPoint x: 660, endPoint y: 335, distance: 279.7
click at [660, 335] on span "Before you begin working in the restaurant, you will need to attend our Orienta…" at bounding box center [541, 343] width 578 height 70
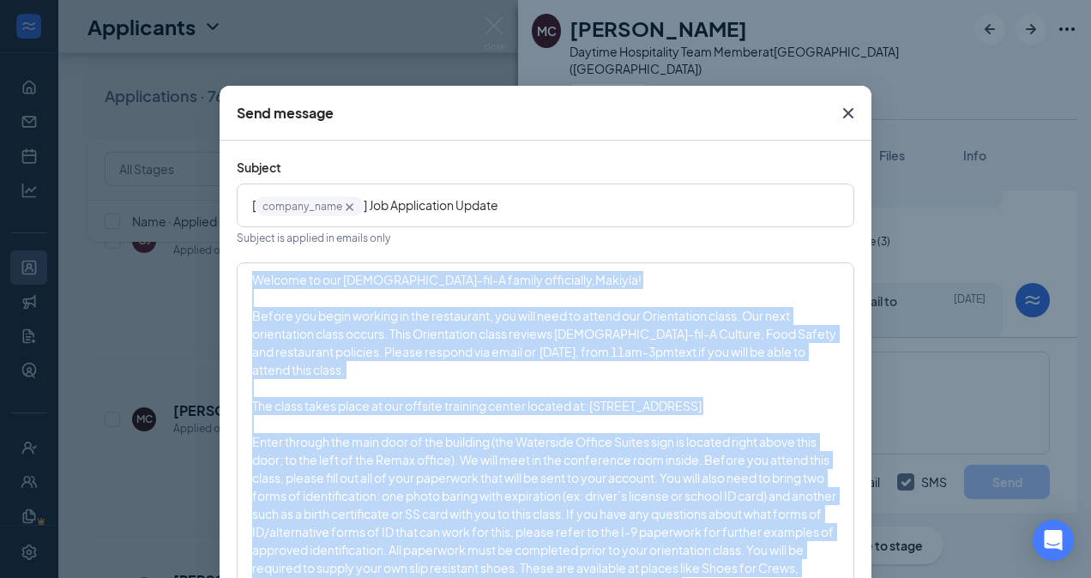
drag, startPoint x: 743, startPoint y: 281, endPoint x: 183, endPoint y: -2, distance: 627.4
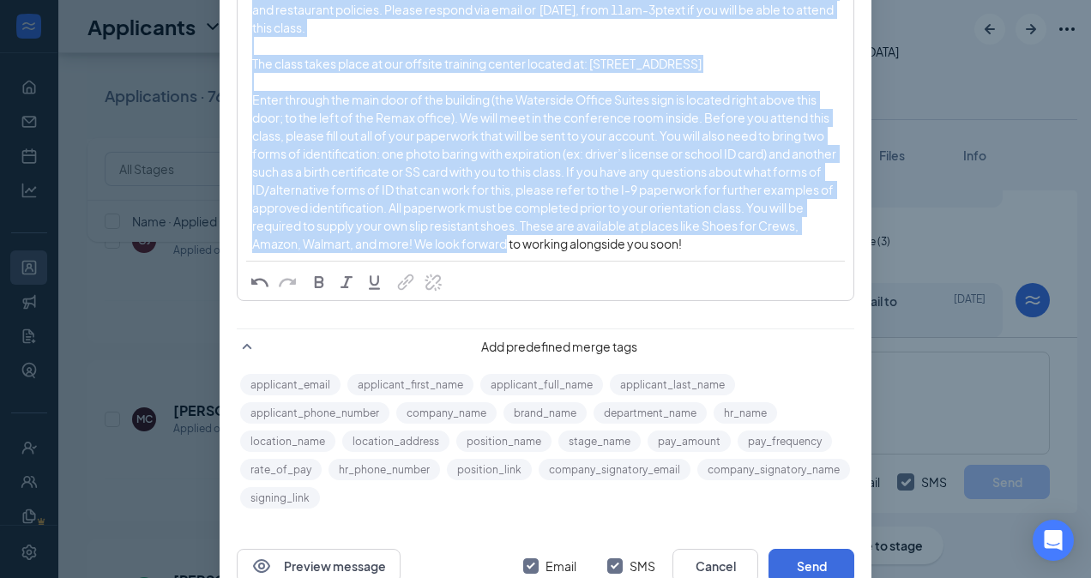
scroll to position [384, 0]
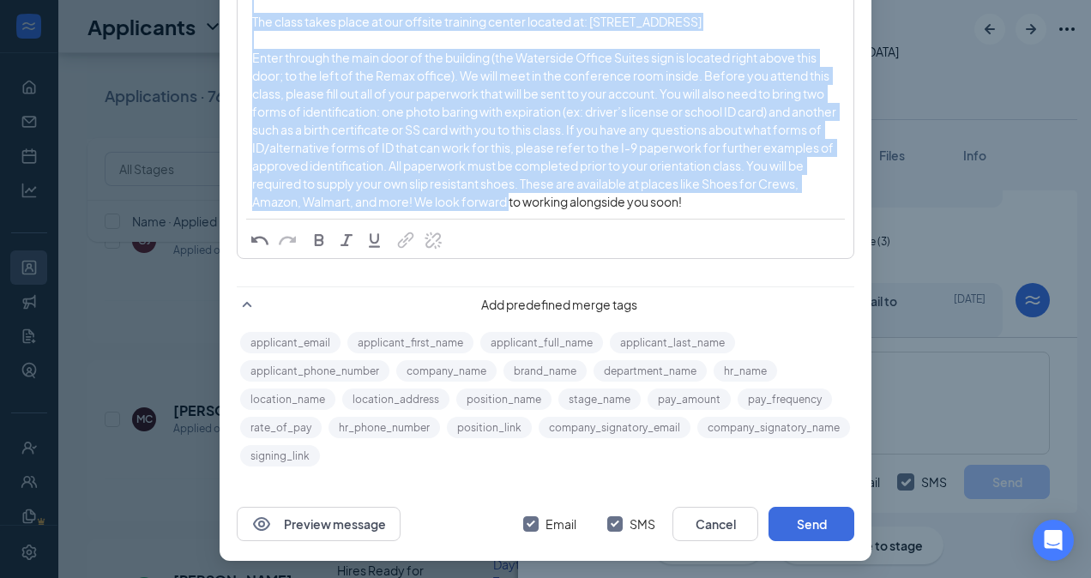
drag, startPoint x: 247, startPoint y: 281, endPoint x: 547, endPoint y: 622, distance: 454.2
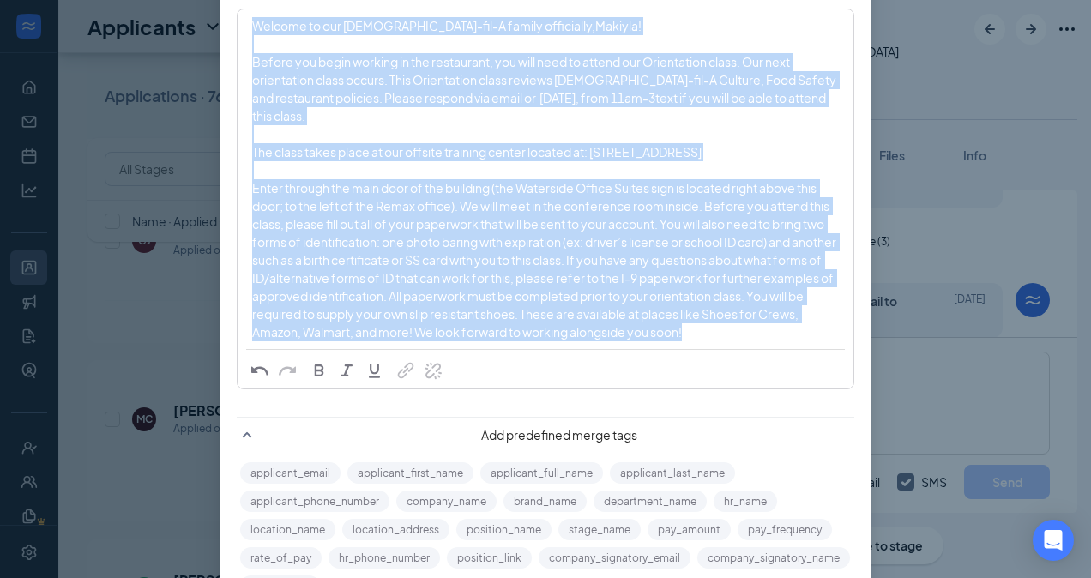
scroll to position [213, 0]
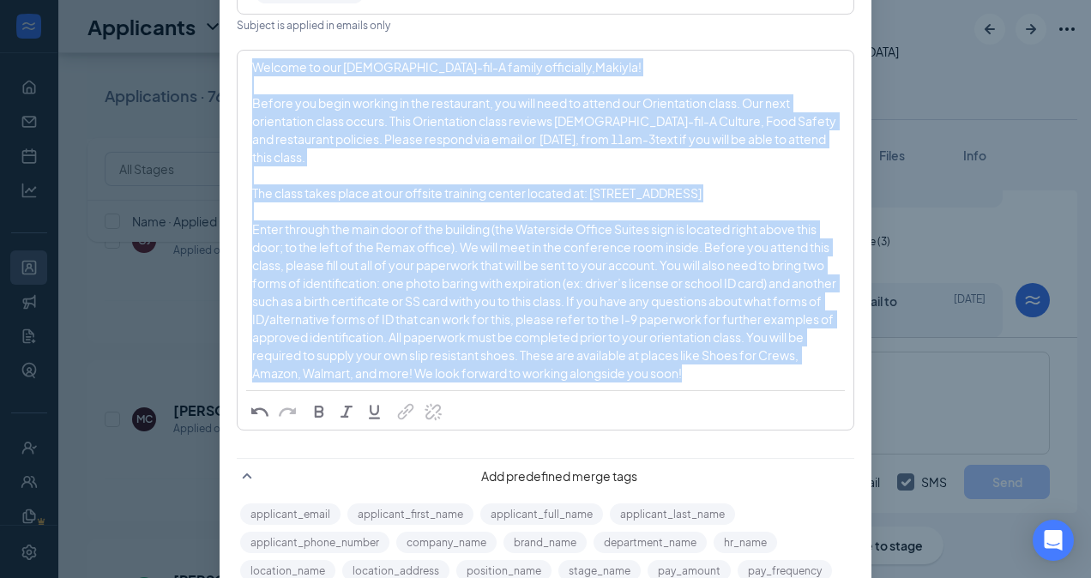
drag, startPoint x: 729, startPoint y: 202, endPoint x: 233, endPoint y: 66, distance: 514.2
click at [239, 66] on div "Welcome to our [DEMOGRAPHIC_DATA]-fil-A family officially, [PERSON_NAME] ! Befo…" at bounding box center [546, 220] width 614 height 338
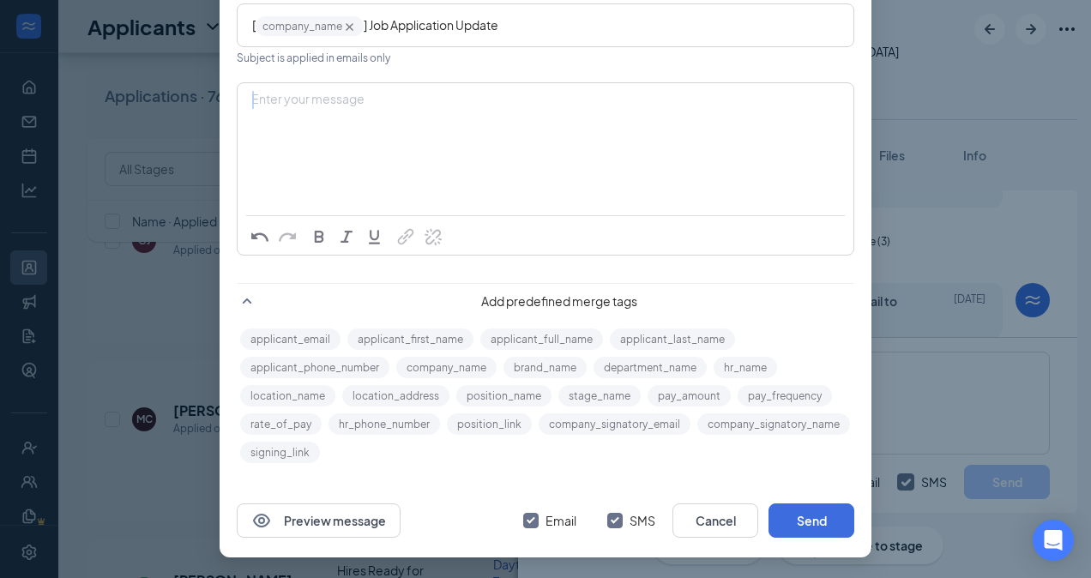
scroll to position [178, 0]
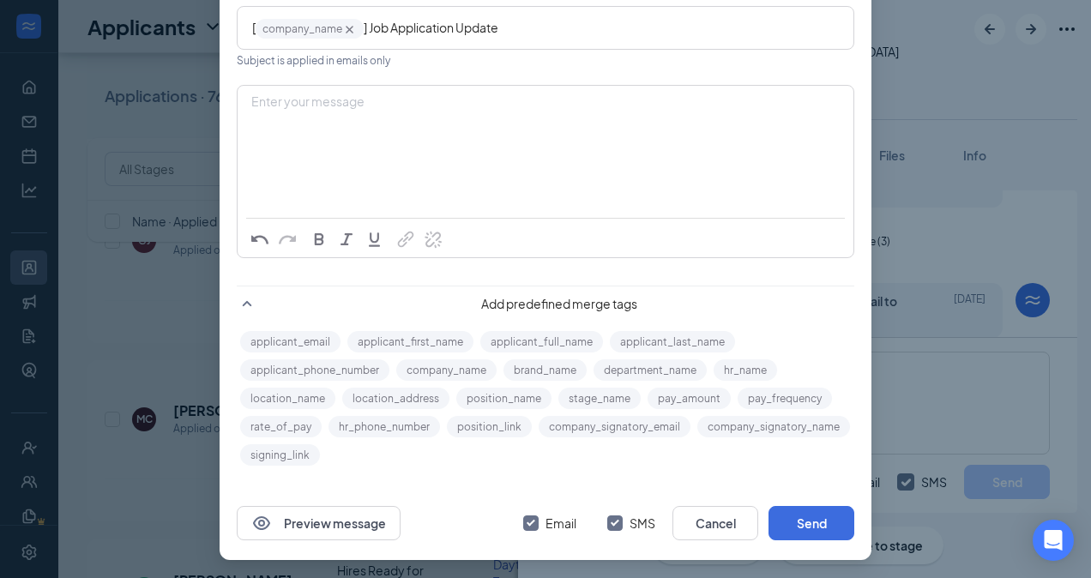
click at [260, 100] on div "Enter your message" at bounding box center [545, 103] width 587 height 18
click at [266, 103] on div "Enter your message" at bounding box center [545, 103] width 587 height 18
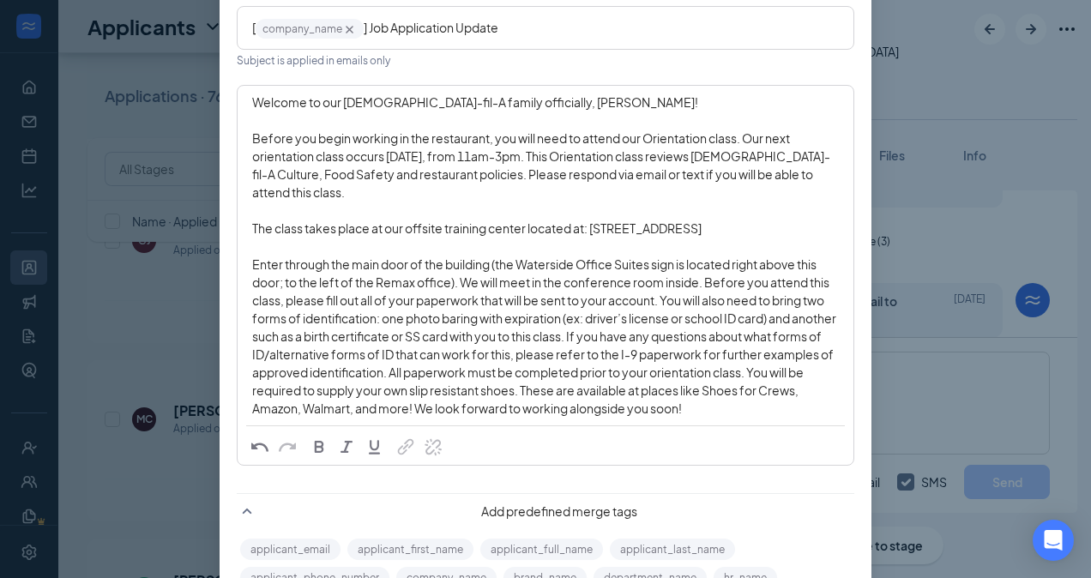
scroll to position [213, 0]
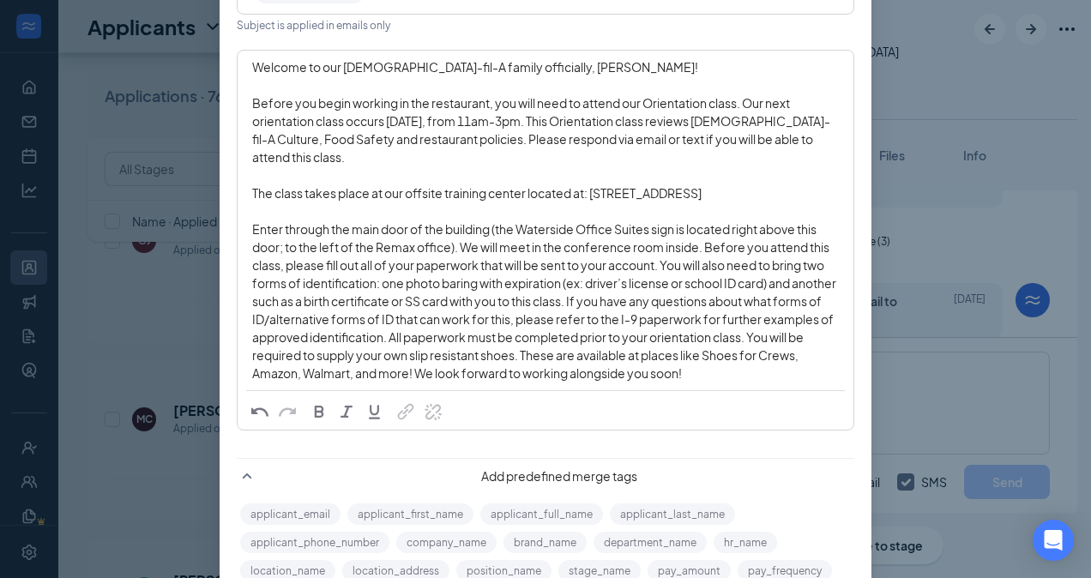
click at [527, 63] on span "Welcome to our [DEMOGRAPHIC_DATA]-fil-A family officially, [PERSON_NAME]!" at bounding box center [475, 66] width 446 height 15
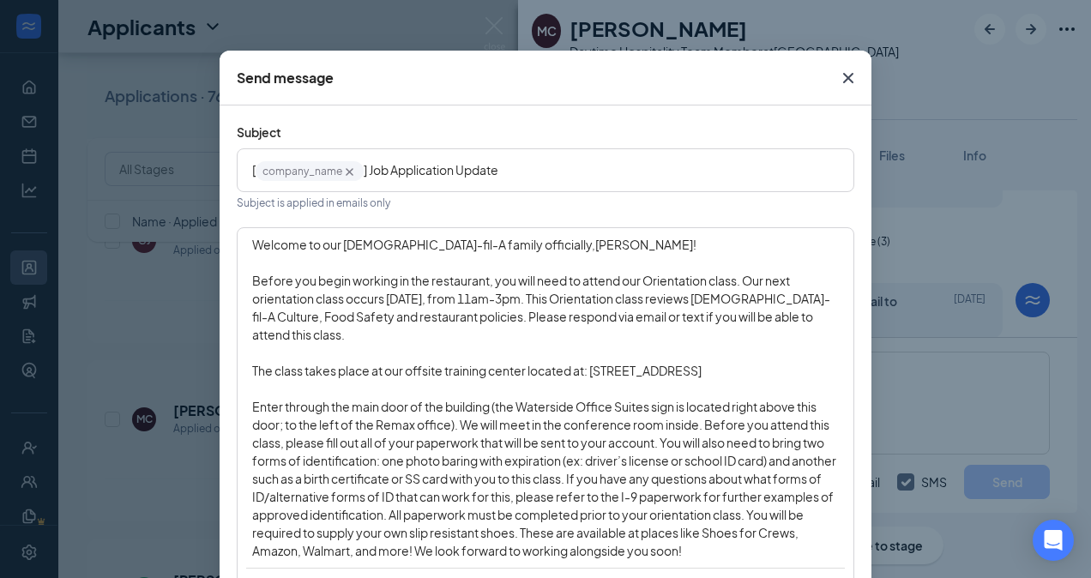
scroll to position [32, 0]
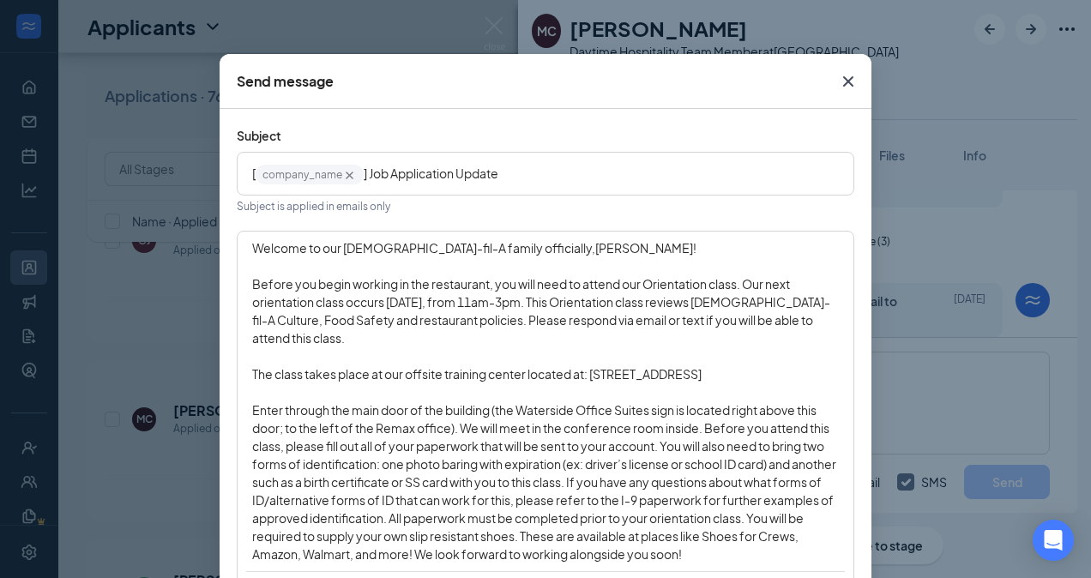
click at [596, 245] on span "[PERSON_NAME]" at bounding box center [645, 247] width 98 height 15
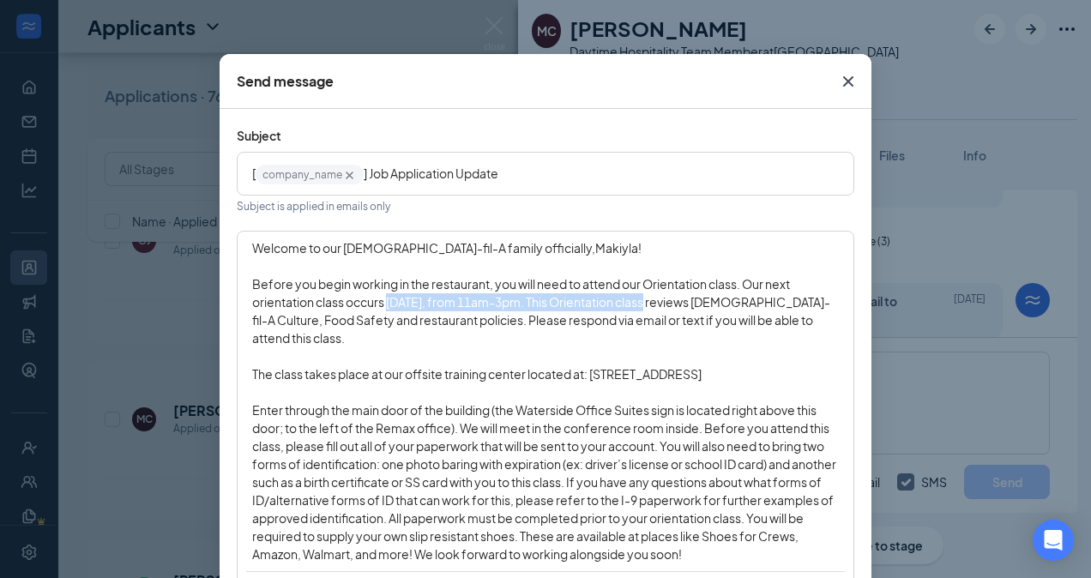
drag, startPoint x: 384, startPoint y: 302, endPoint x: 660, endPoint y: 303, distance: 275.4
click at [660, 303] on span "Before you begin working in the restaurant, you will need to attend our Orienta…" at bounding box center [541, 311] width 578 height 70
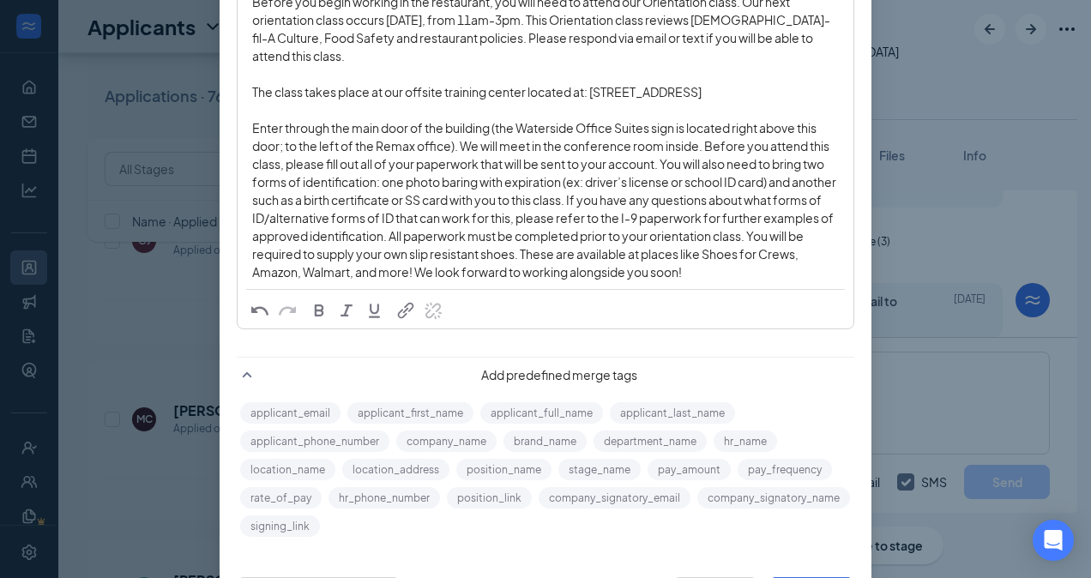
scroll to position [316, 0]
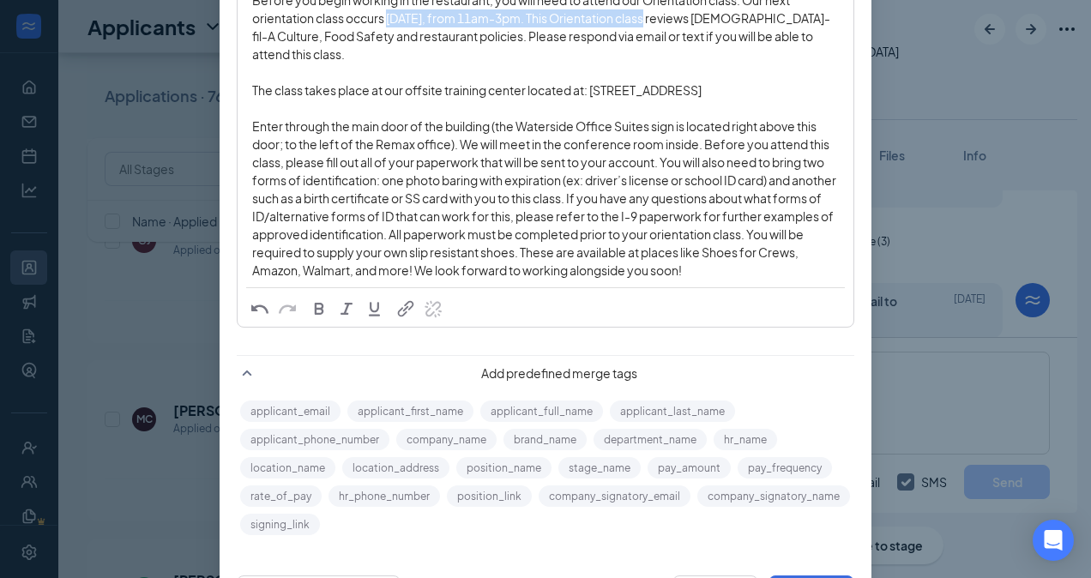
click at [312, 309] on span "button" at bounding box center [319, 308] width 19 height 19
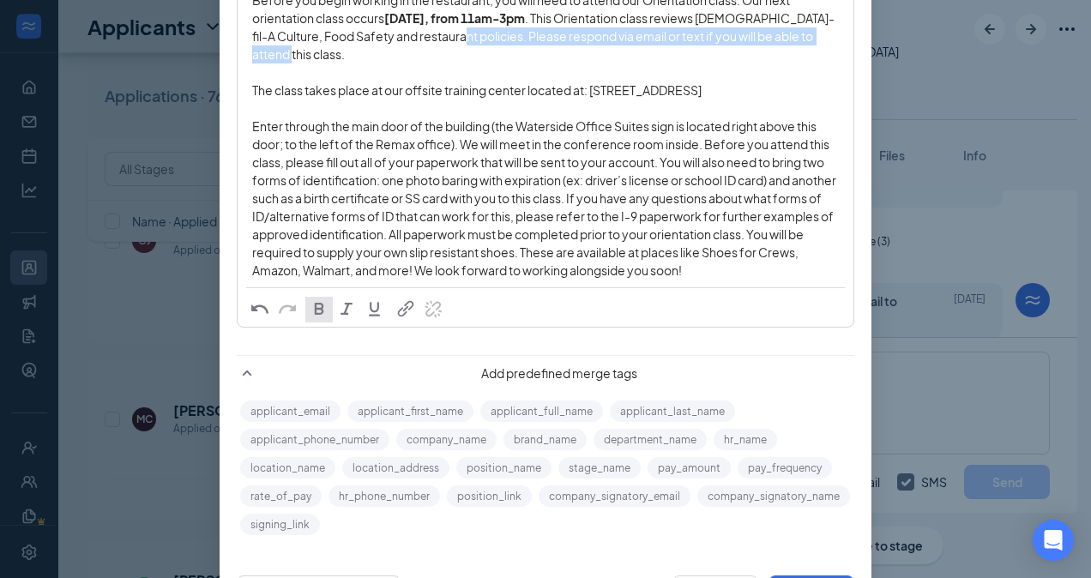
drag, startPoint x: 609, startPoint y: 36, endPoint x: 630, endPoint y: 52, distance: 26.3
click at [630, 52] on div "Before you begin working in the restaurant, you will need to attend our Orienta…" at bounding box center [545, 27] width 587 height 72
click at [337, 309] on span "button" at bounding box center [346, 308] width 19 height 19
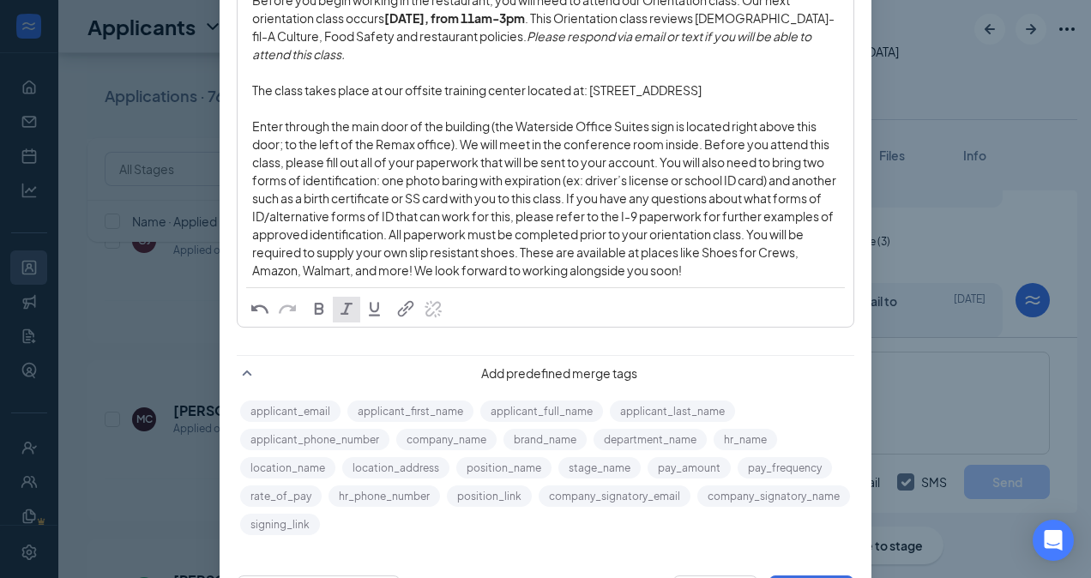
drag, startPoint x: 589, startPoint y: 91, endPoint x: 837, endPoint y: 90, distance: 248.8
click at [837, 90] on div "Welcome to our [DEMOGRAPHIC_DATA]-fil-A family officially, [PERSON_NAME] ! Befo…" at bounding box center [546, 118] width 614 height 338
click at [311, 311] on span "button" at bounding box center [319, 308] width 19 height 19
click at [544, 269] on span "Enter through the main door of the building (the Waterside Office Suites sign i…" at bounding box center [545, 198] width 586 height 160
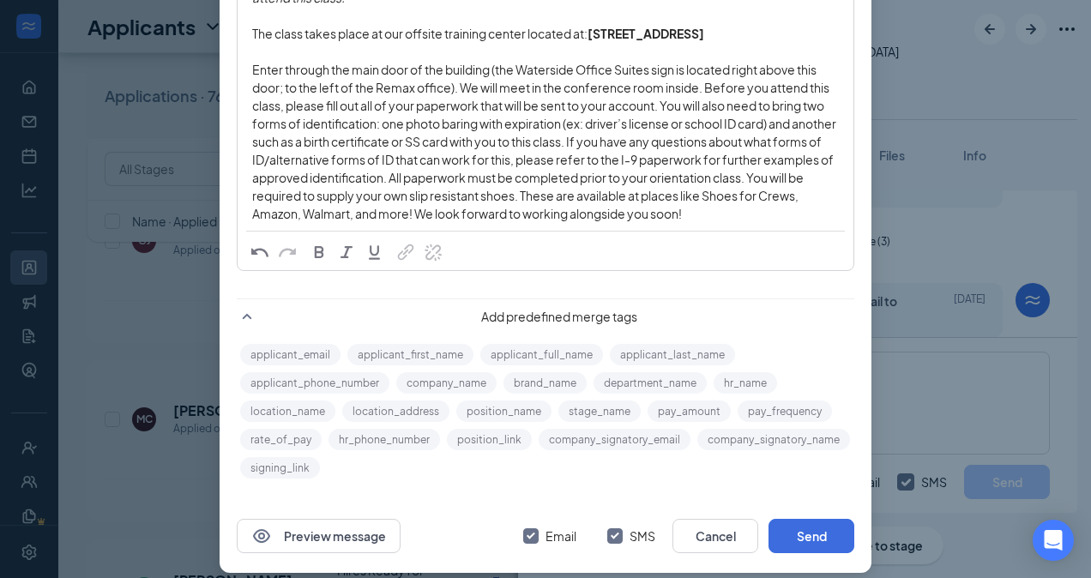
scroll to position [403, 0]
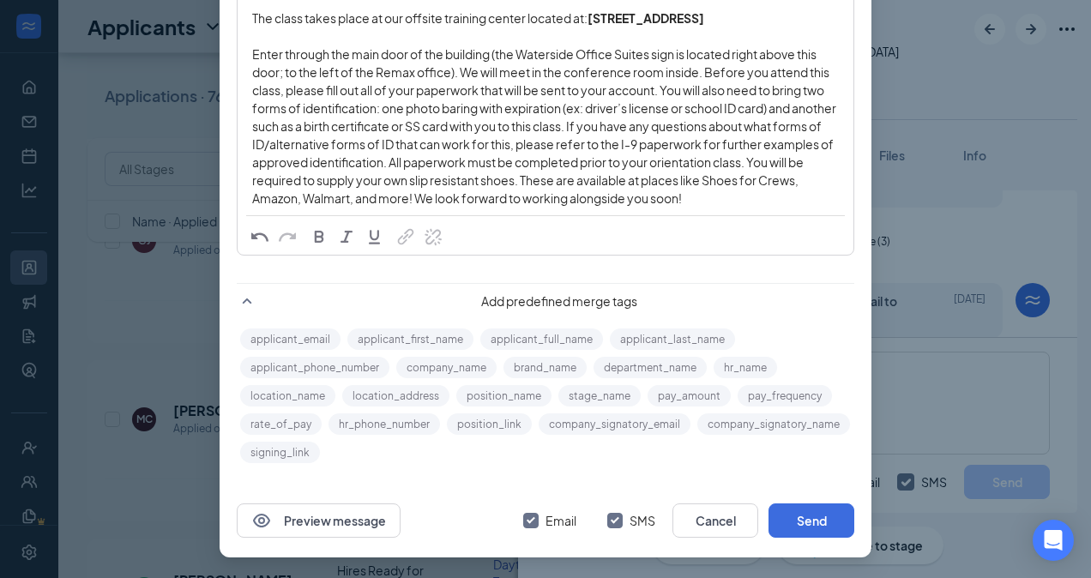
click at [666, 204] on span "Enter through the main door of the building (the Waterside Office Suites sign i…" at bounding box center [545, 126] width 586 height 160
click at [794, 527] on button "Send" at bounding box center [812, 521] width 86 height 34
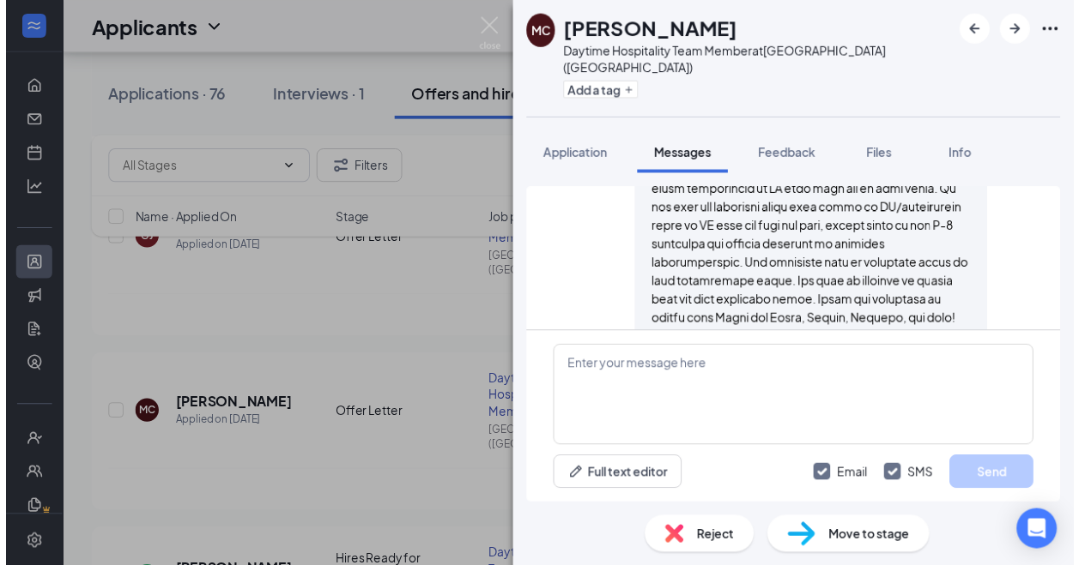
scroll to position [1790, 0]
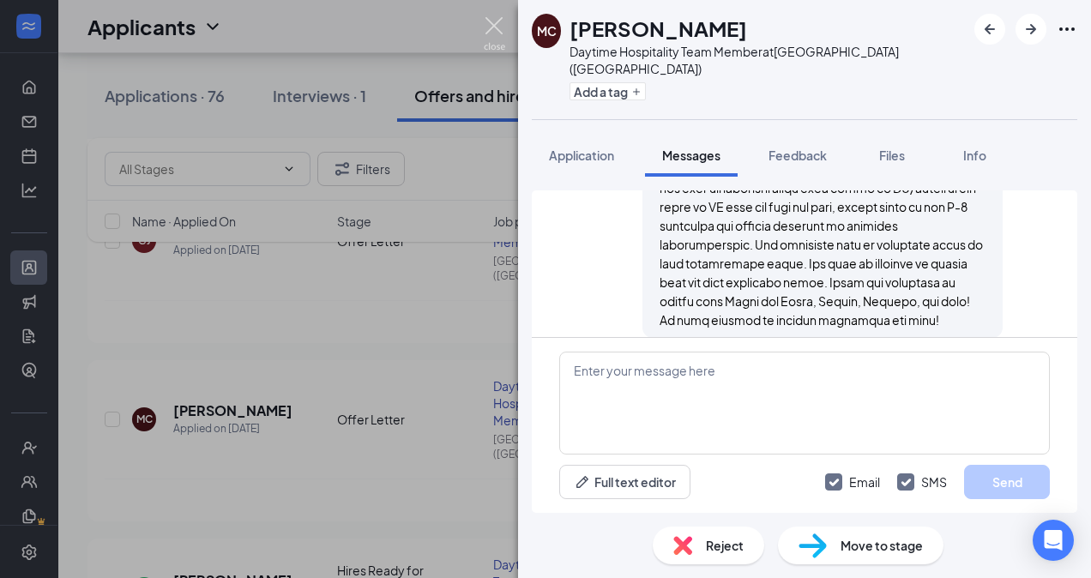
click at [493, 26] on img at bounding box center [494, 33] width 21 height 33
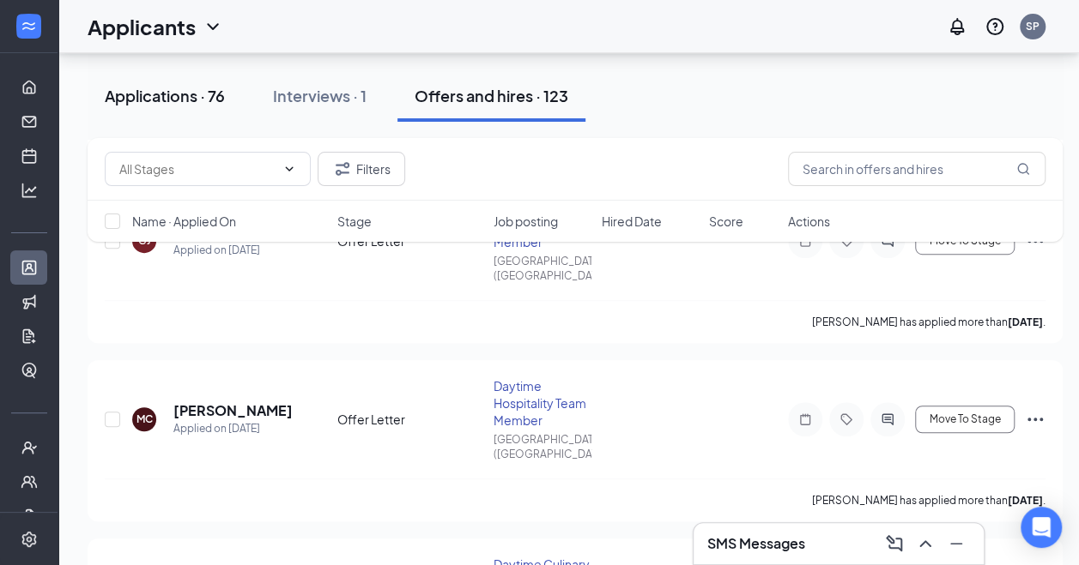
click at [158, 96] on div "Applications · 76" at bounding box center [165, 95] width 120 height 21
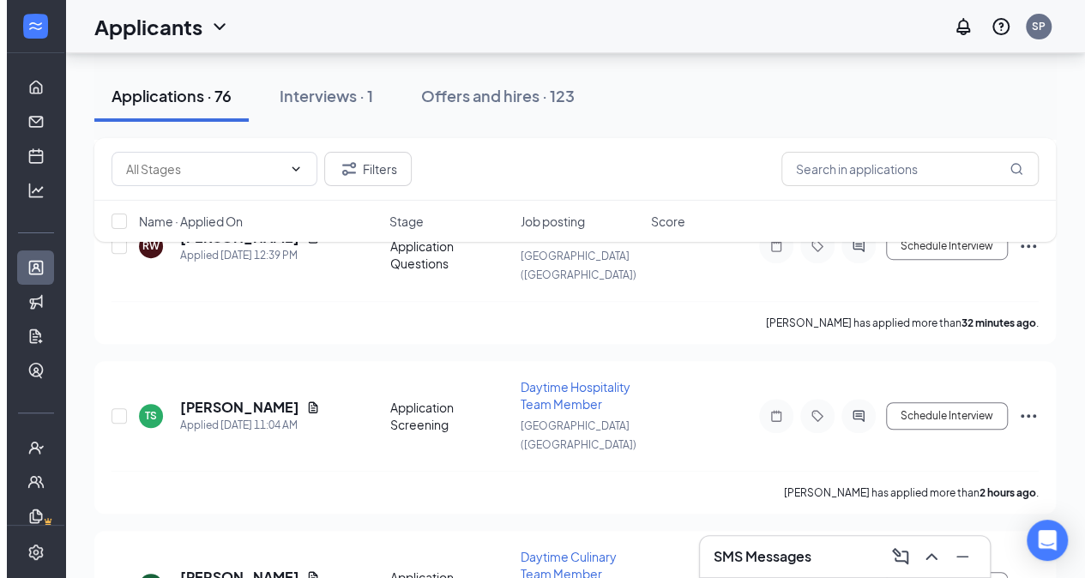
scroll to position [330, 0]
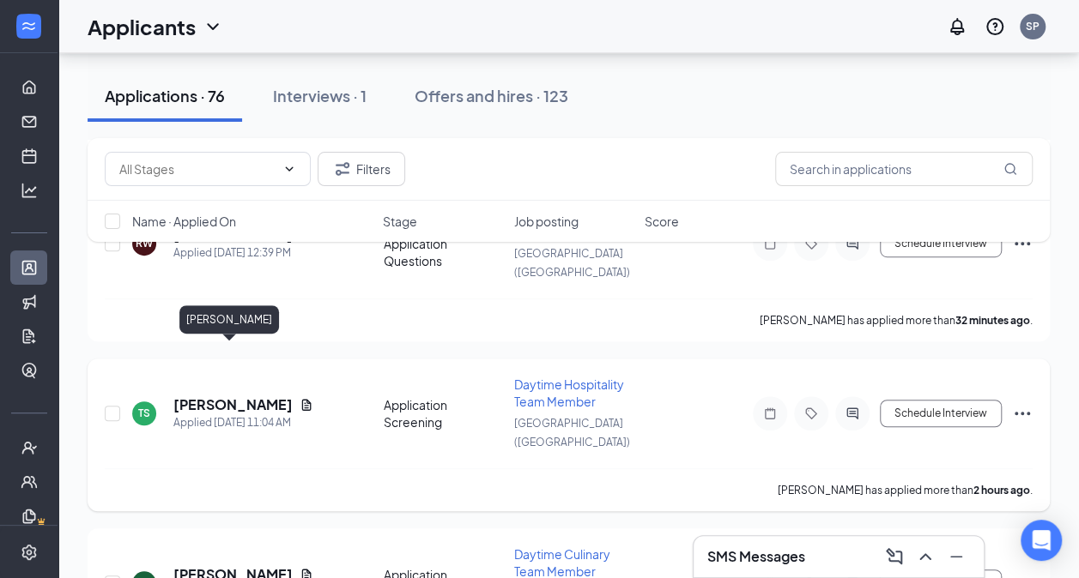
click at [199, 396] on h5 "[PERSON_NAME]" at bounding box center [232, 405] width 119 height 19
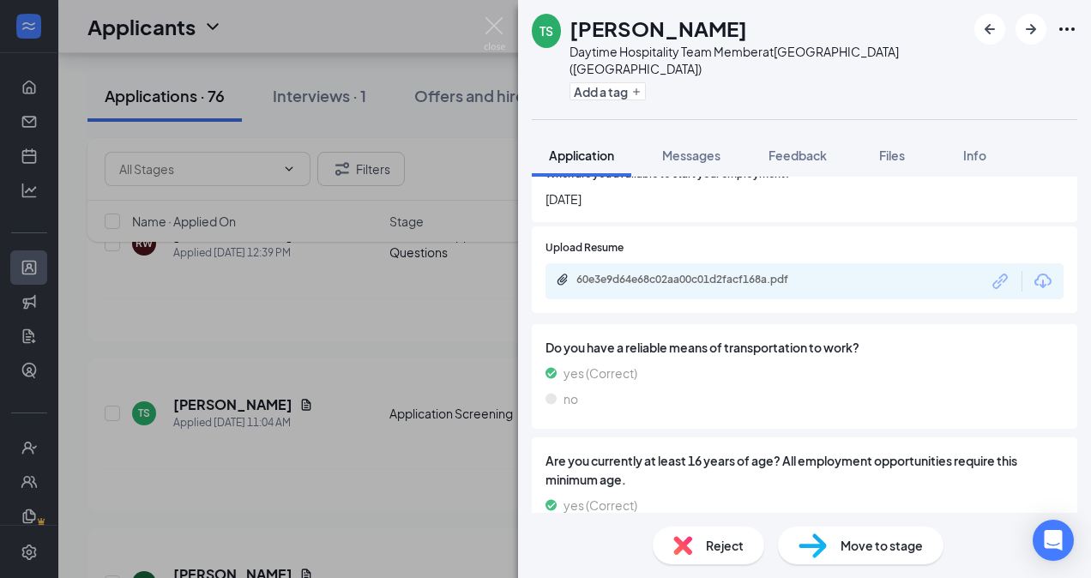
scroll to position [518, 0]
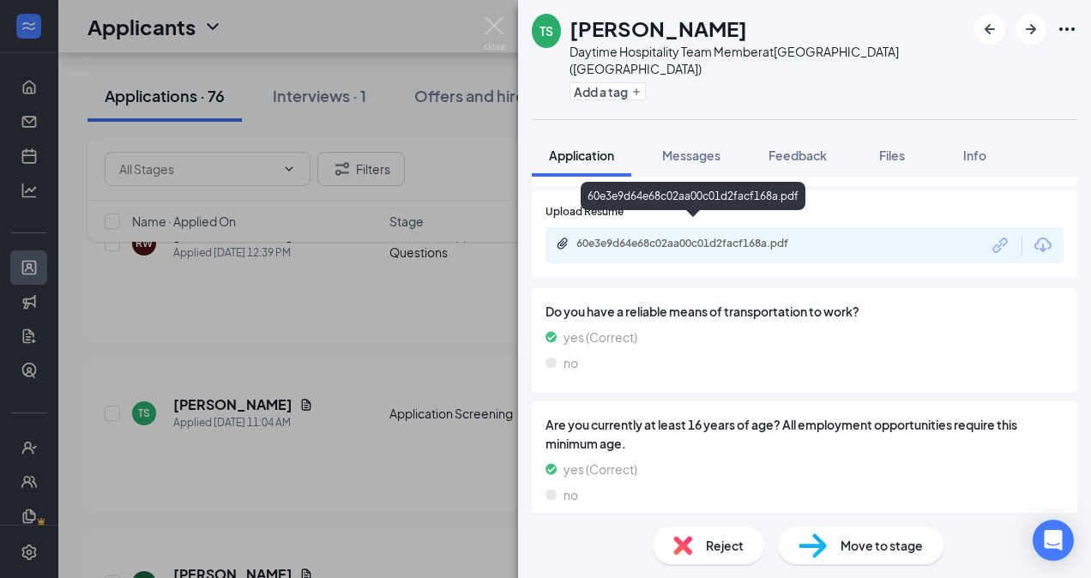
click at [741, 237] on div "60e3e9d64e68c02aa00c01d2facf168a.pdf" at bounding box center [697, 244] width 240 height 14
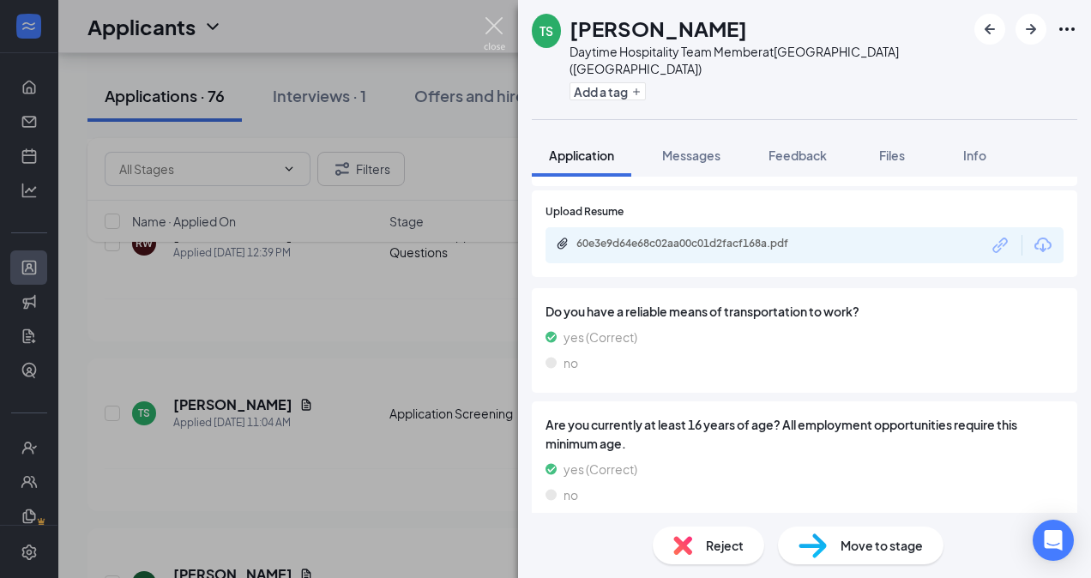
click at [493, 24] on img at bounding box center [494, 33] width 21 height 33
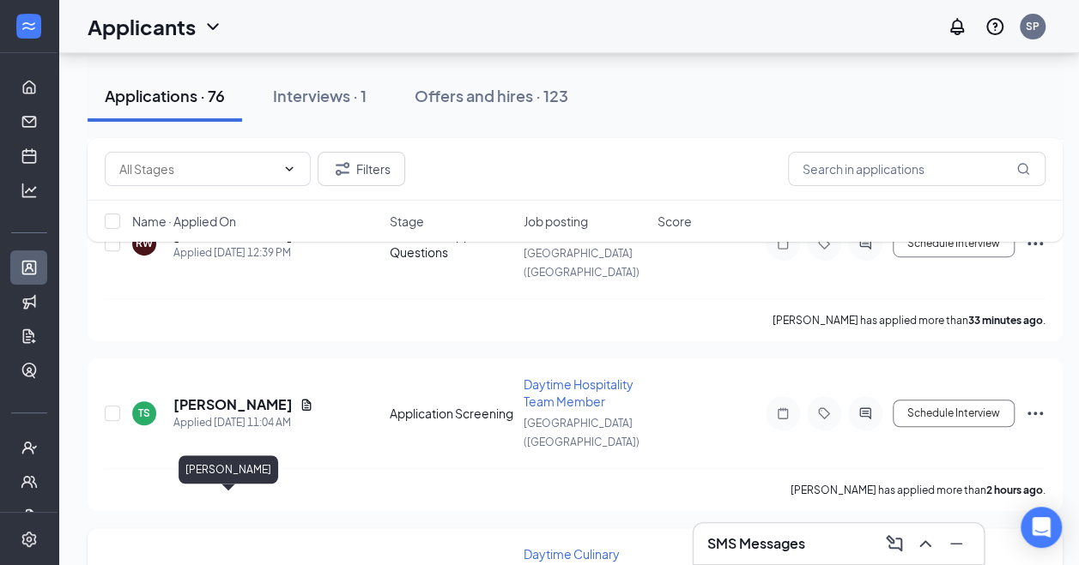
click at [190, 565] on h5 "[PERSON_NAME]" at bounding box center [232, 574] width 119 height 19
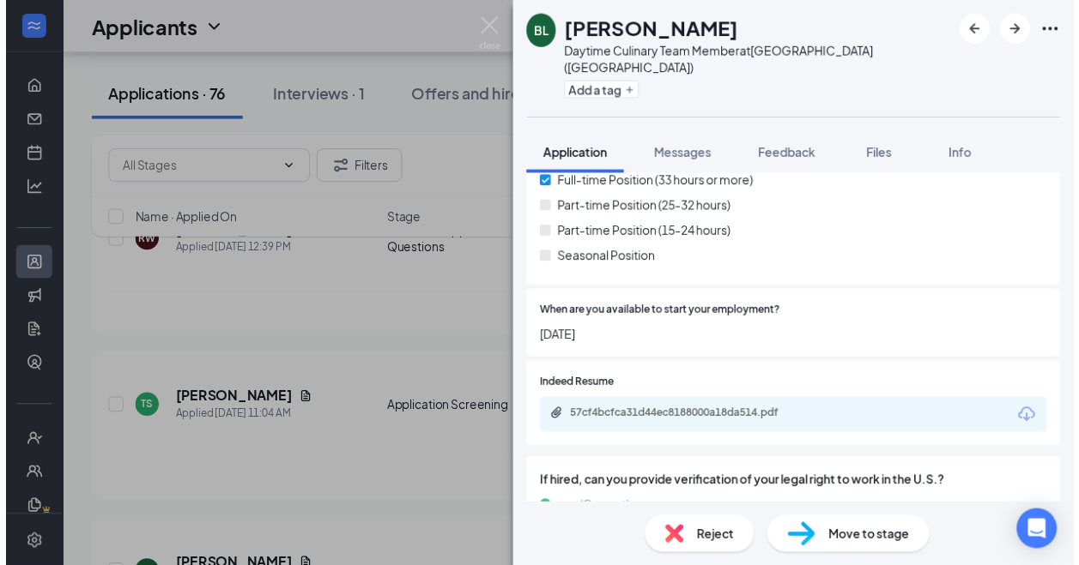
scroll to position [336, 0]
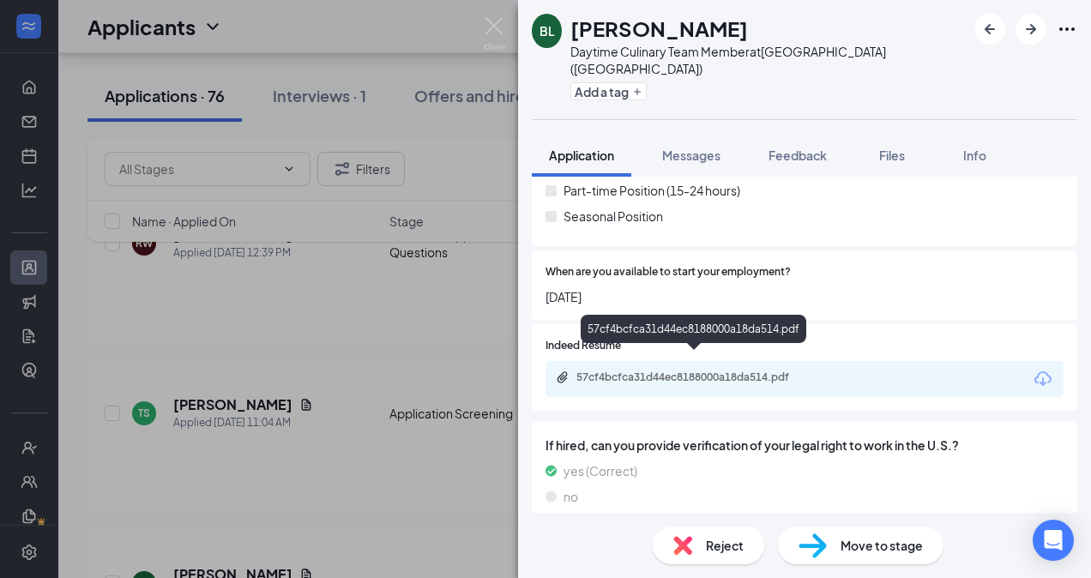
click at [712, 371] on div "57cf4bcfca31d44ec8188000a18da514.pdf" at bounding box center [697, 378] width 240 height 14
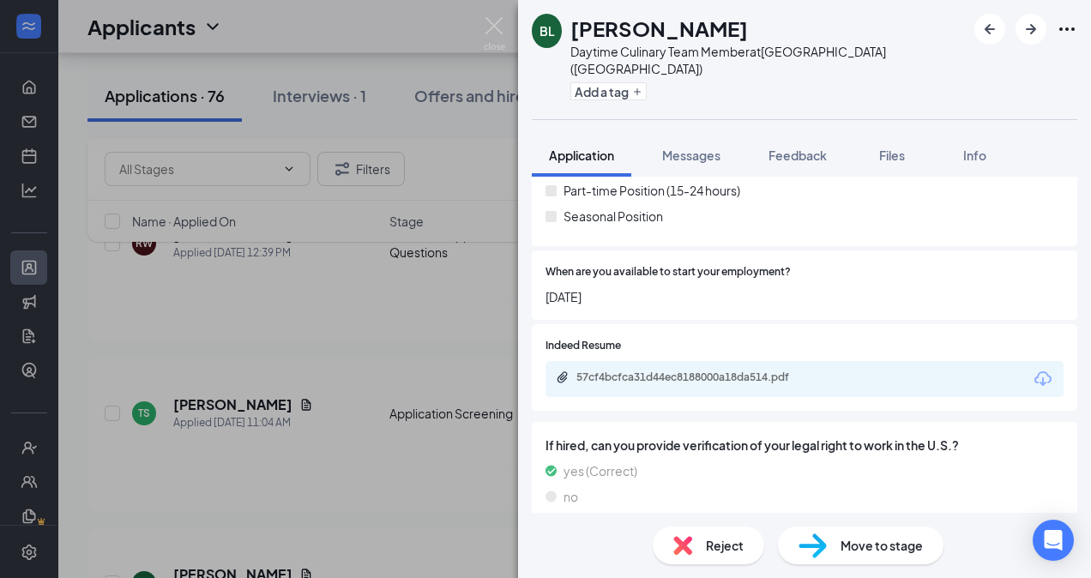
click at [865, 539] on span "Move to stage" at bounding box center [882, 545] width 82 height 19
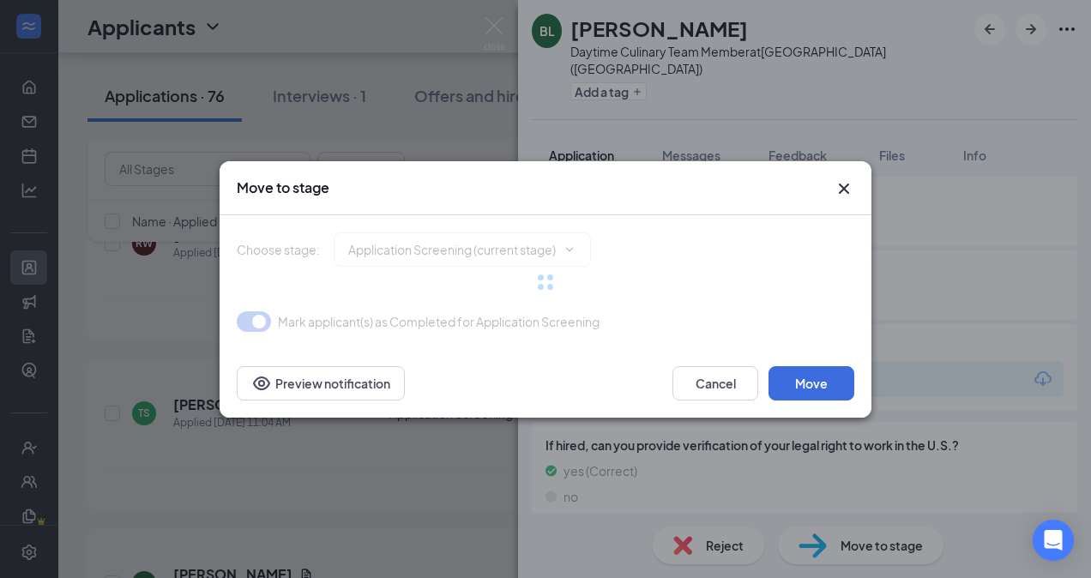
type input "Virtual Interview (next stage)"
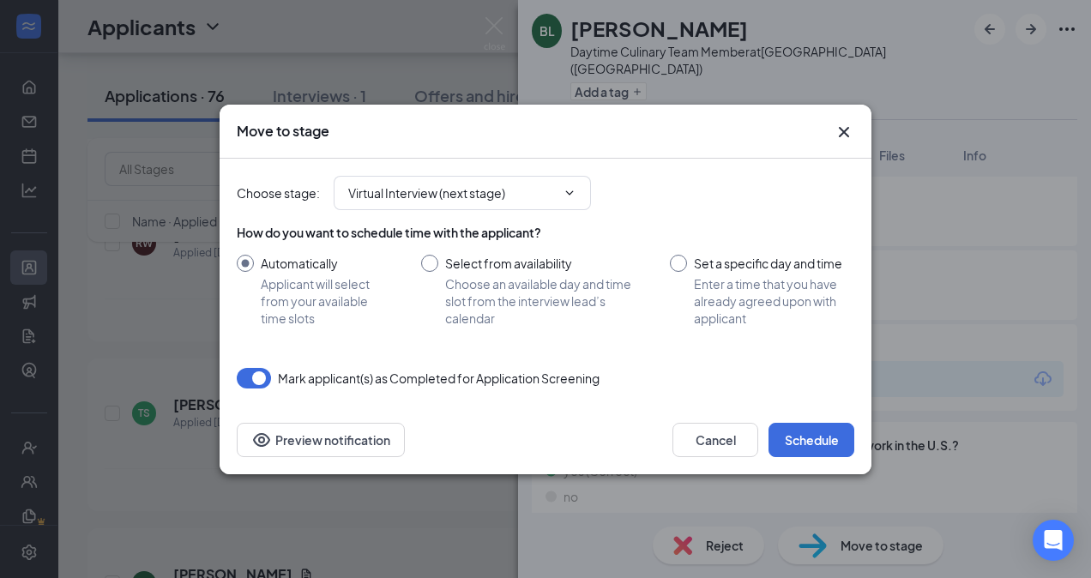
click at [846, 134] on icon "Cross" at bounding box center [844, 131] width 10 height 10
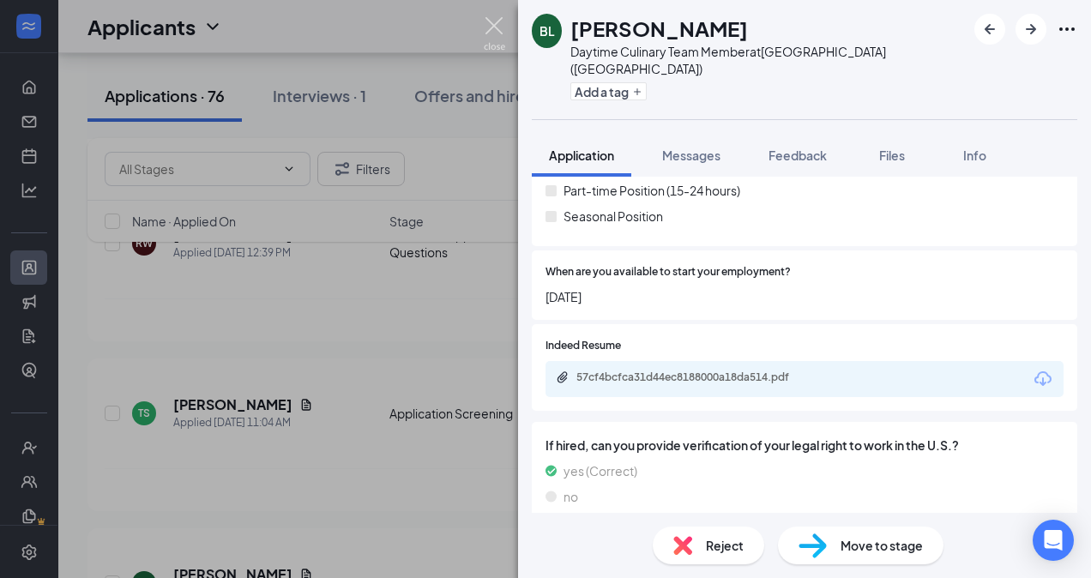
click at [494, 27] on img at bounding box center [494, 33] width 21 height 33
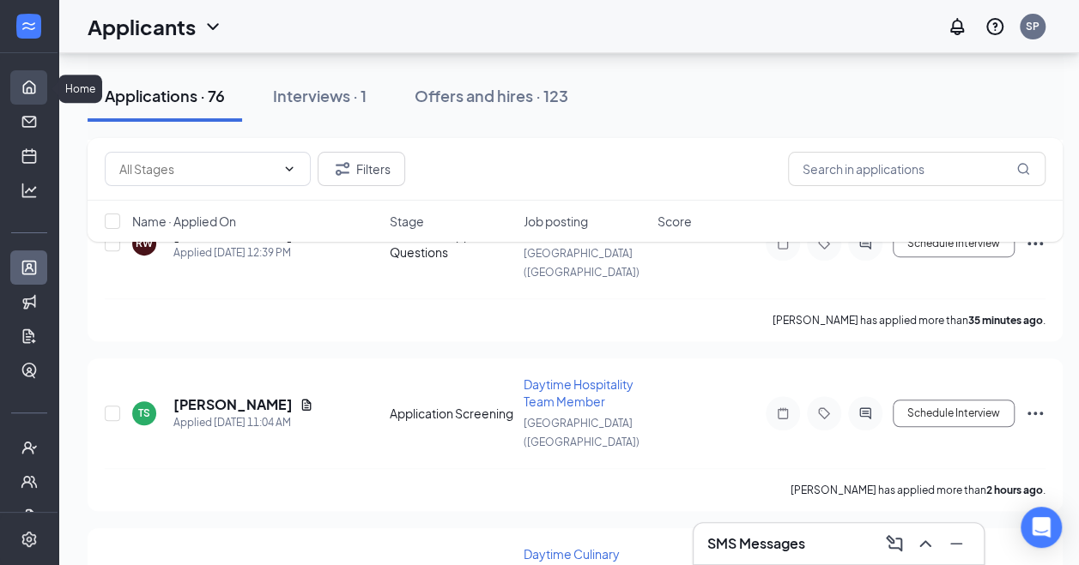
click at [45, 89] on link "Home" at bounding box center [53, 87] width 17 height 34
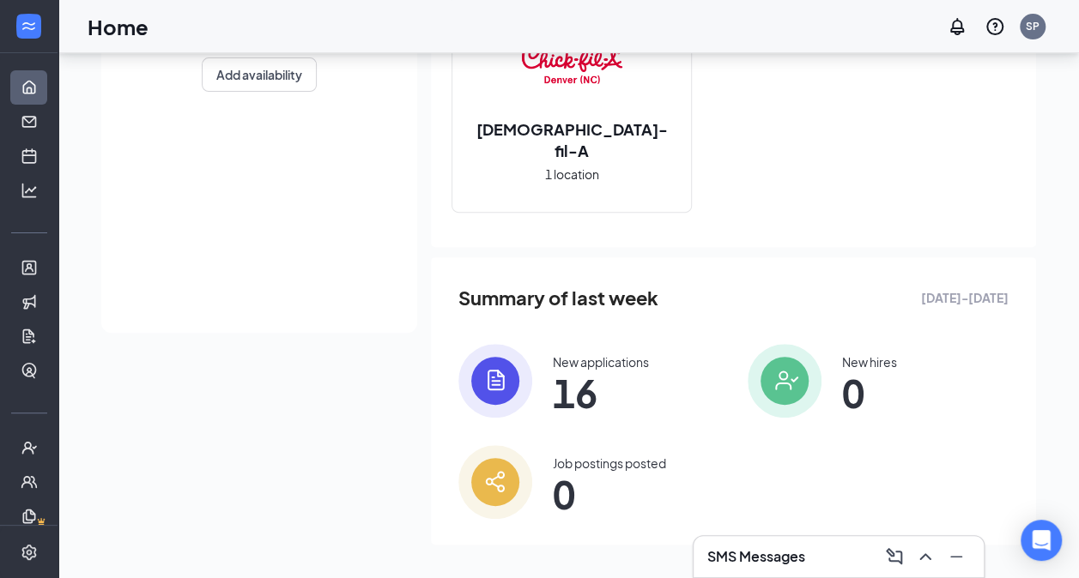
scroll to position [259, 0]
